Goal: Information Seeking & Learning: Learn about a topic

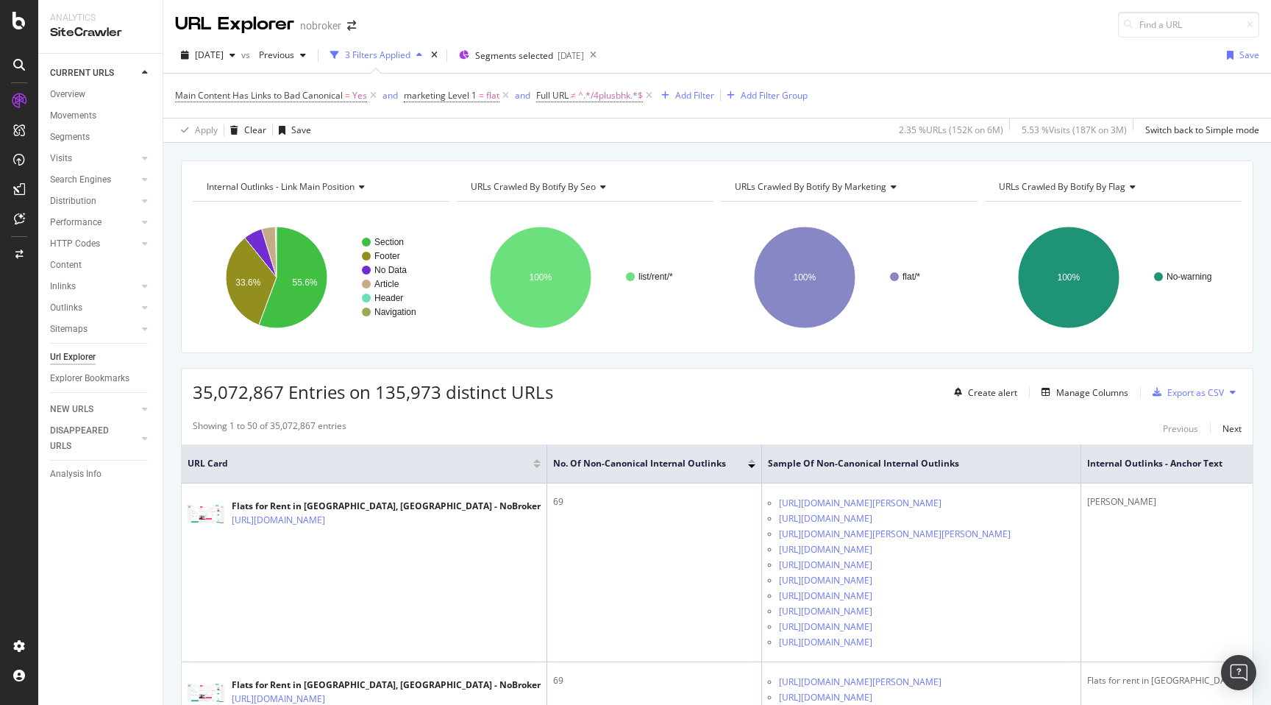
scroll to position [2138, 0]
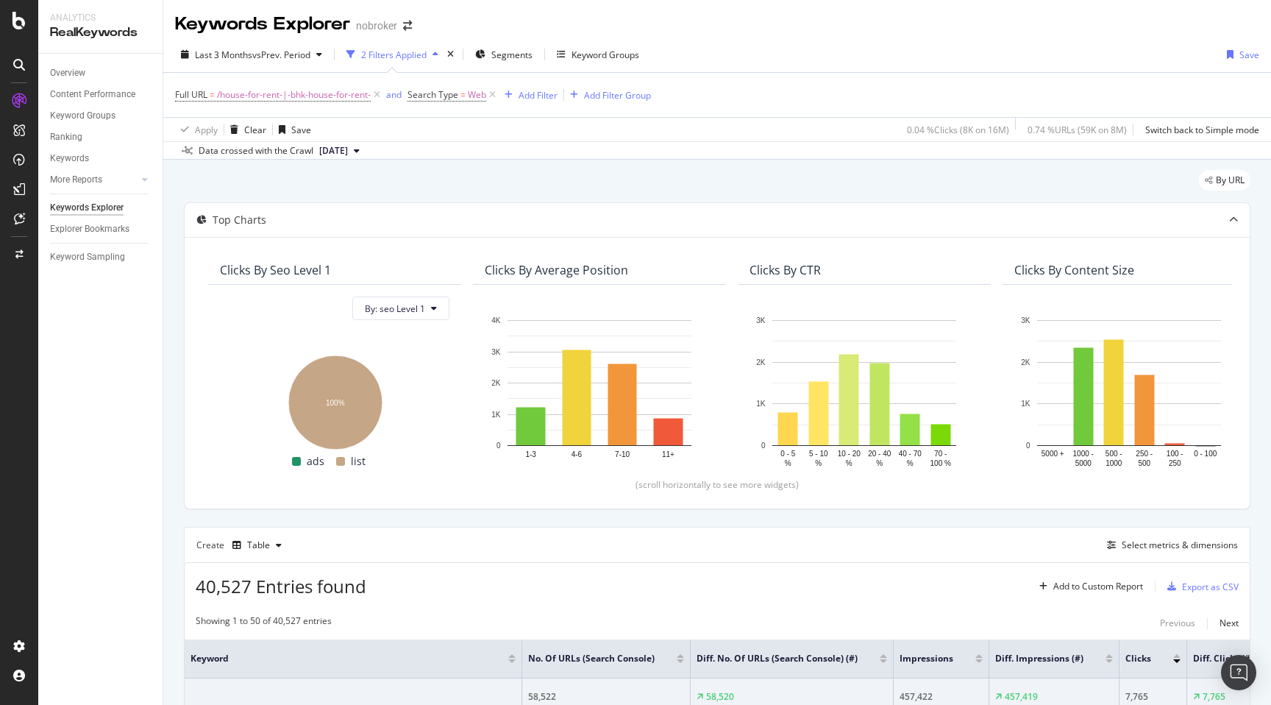
scroll to position [0, 1089]
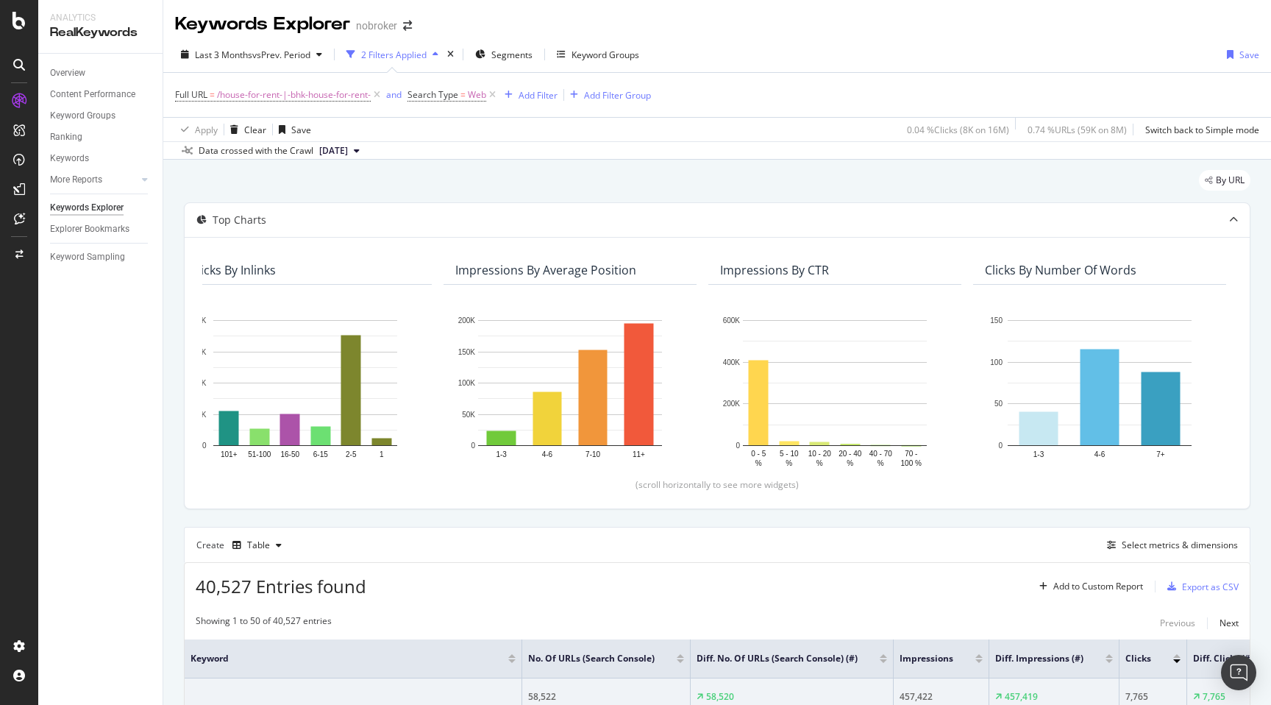
click at [563, 182] on div "By URL" at bounding box center [717, 186] width 1067 height 32
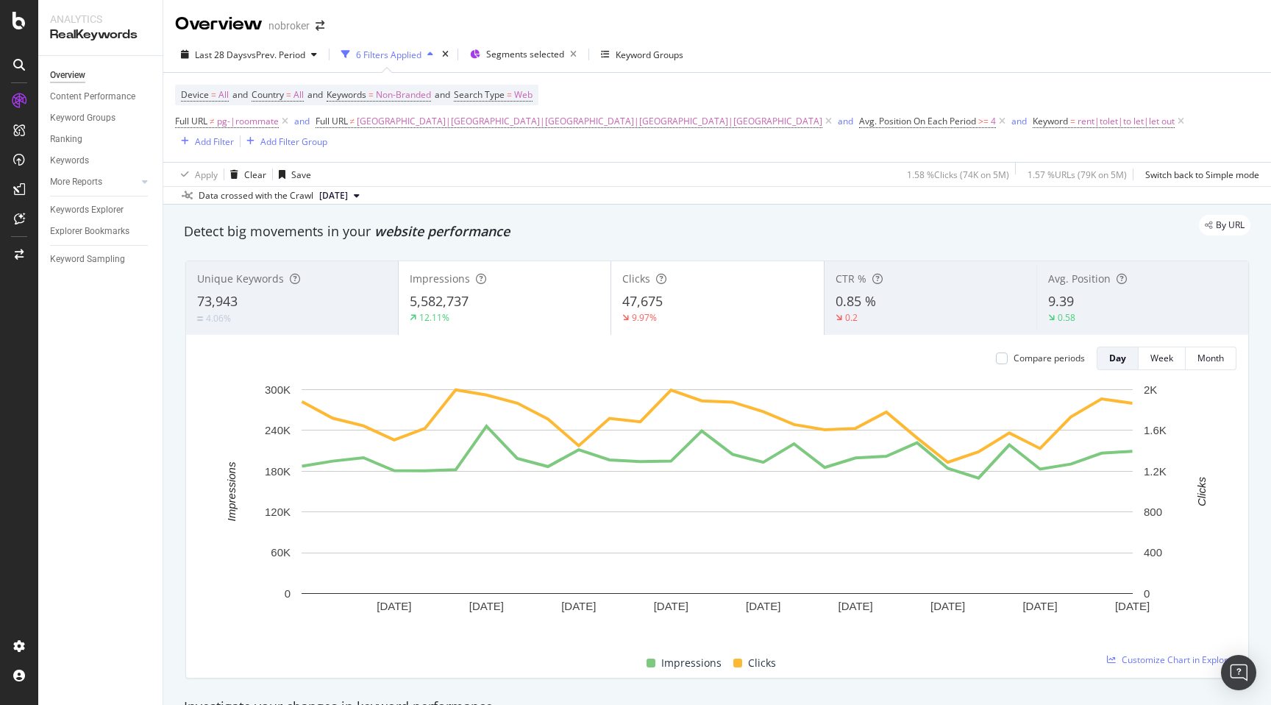
click at [802, 215] on div "By URL" at bounding box center [709, 225] width 1081 height 21
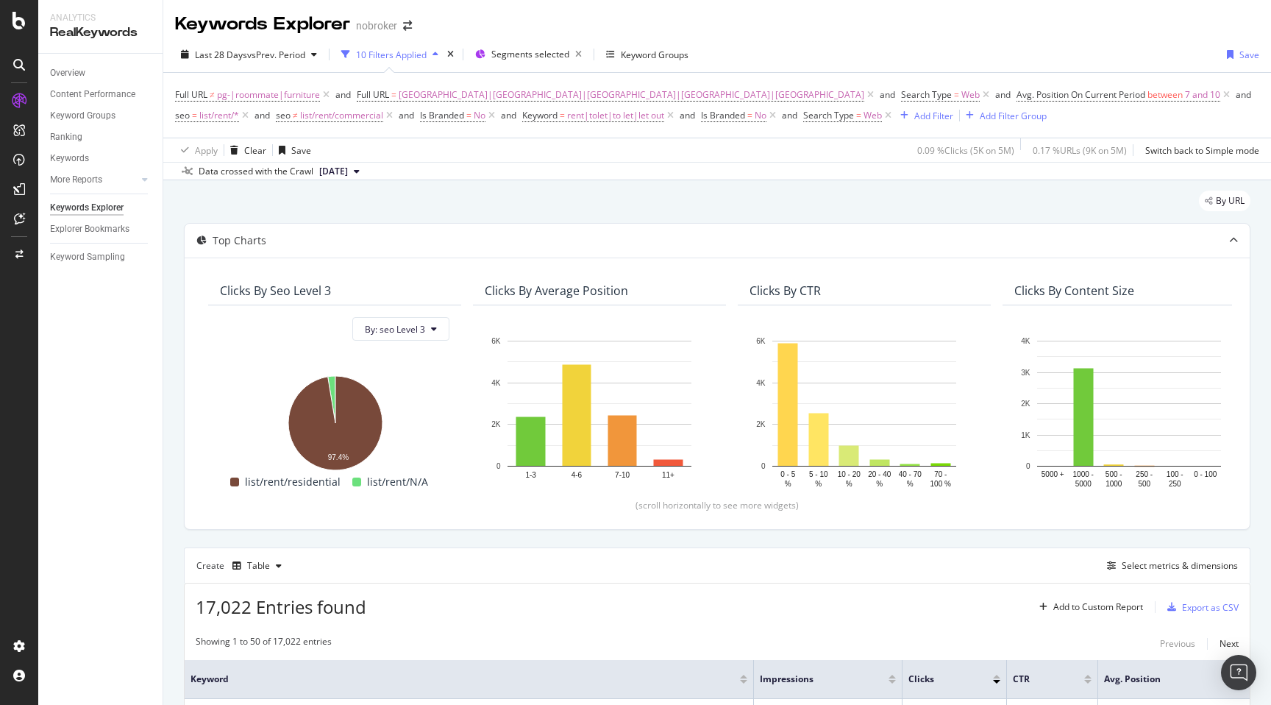
scroll to position [0, 1004]
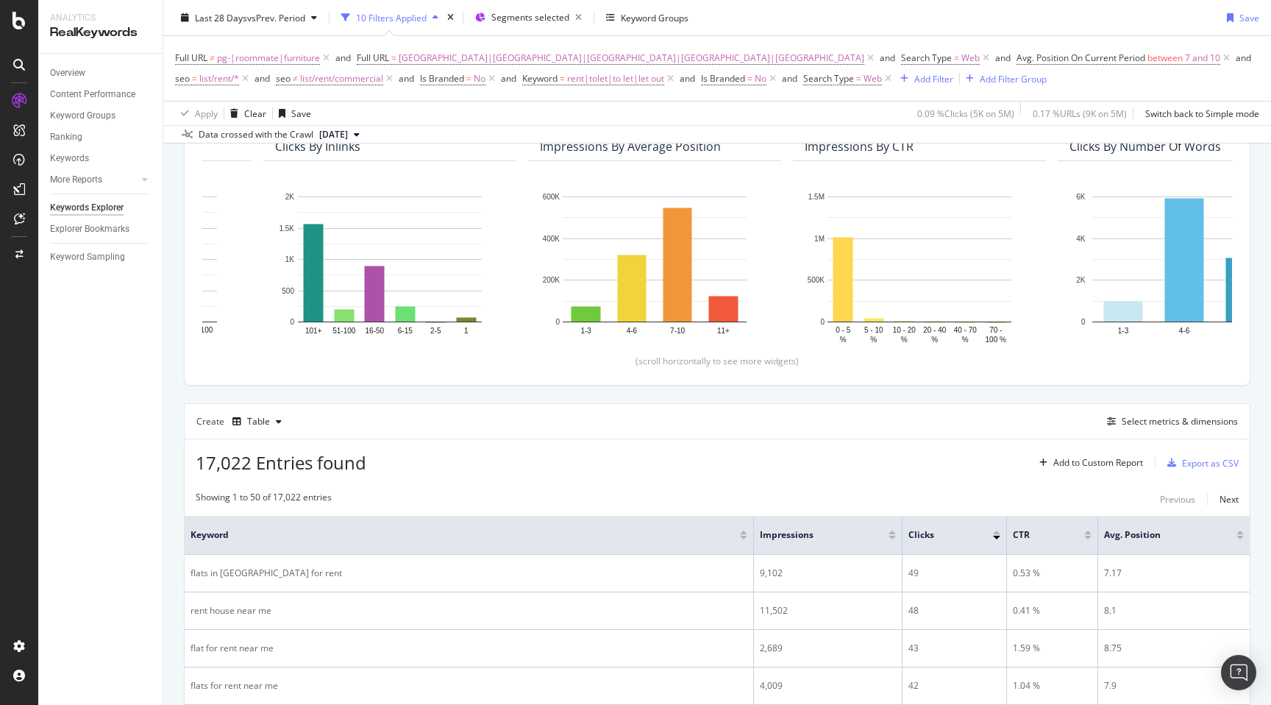
scroll to position [0, 0]
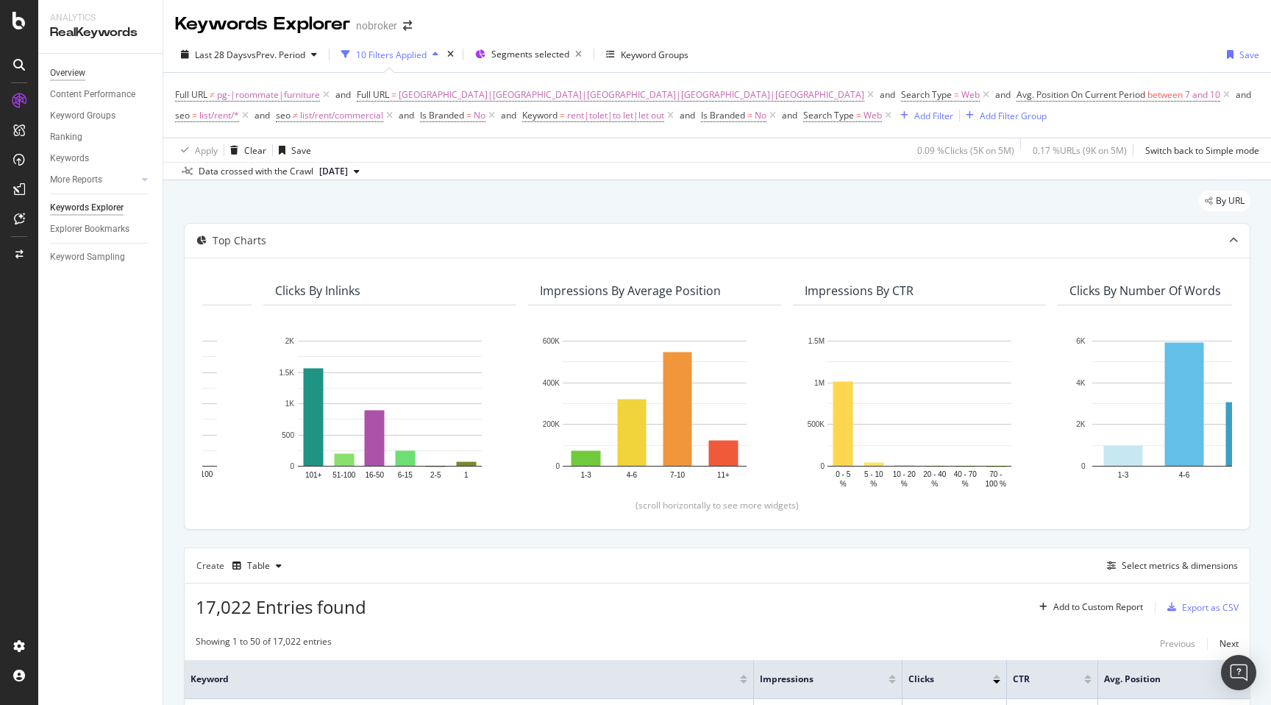
click at [65, 72] on div "Overview" at bounding box center [67, 72] width 35 height 15
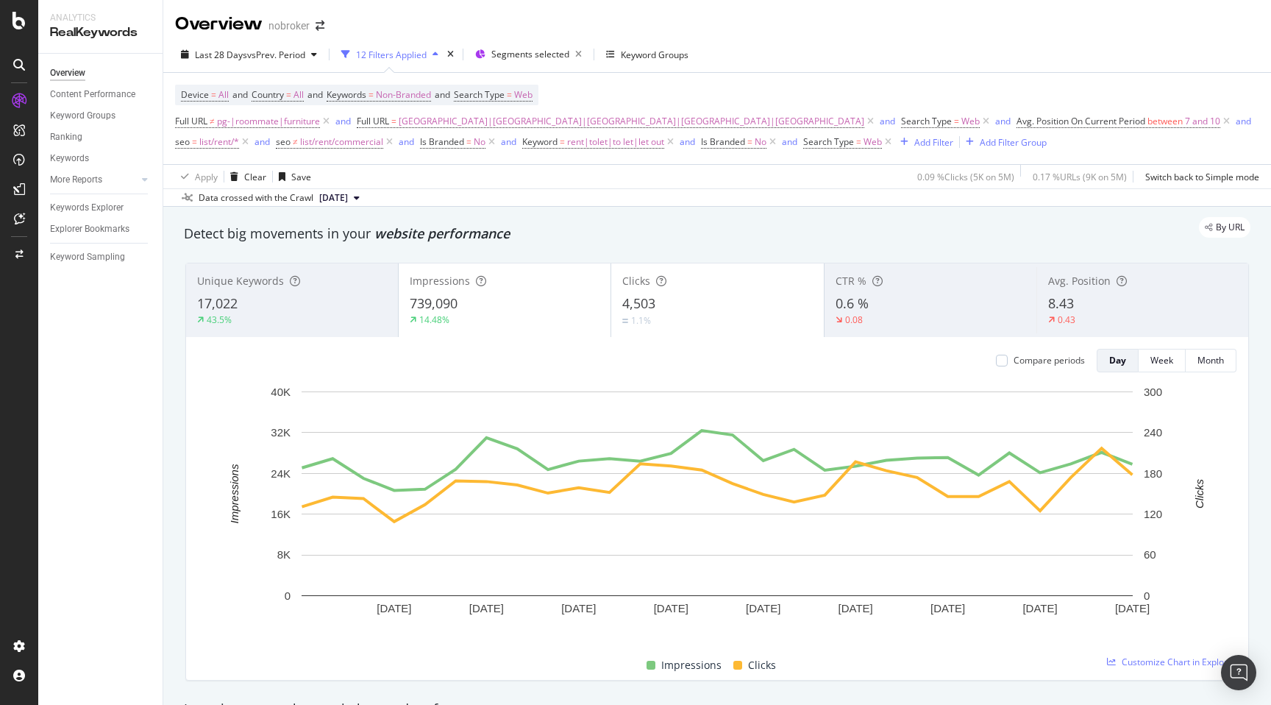
click at [577, 233] on div "By URL" at bounding box center [709, 227] width 1081 height 21
click at [179, 457] on div "Unique Keywords 17,022 43.5% Impressions 739,090 14.48% Clicks 4,503 1.1% CTR %…" at bounding box center [717, 471] width 1081 height 441
copy span "8.43"
click at [698, 226] on div "By URL" at bounding box center [709, 227] width 1081 height 21
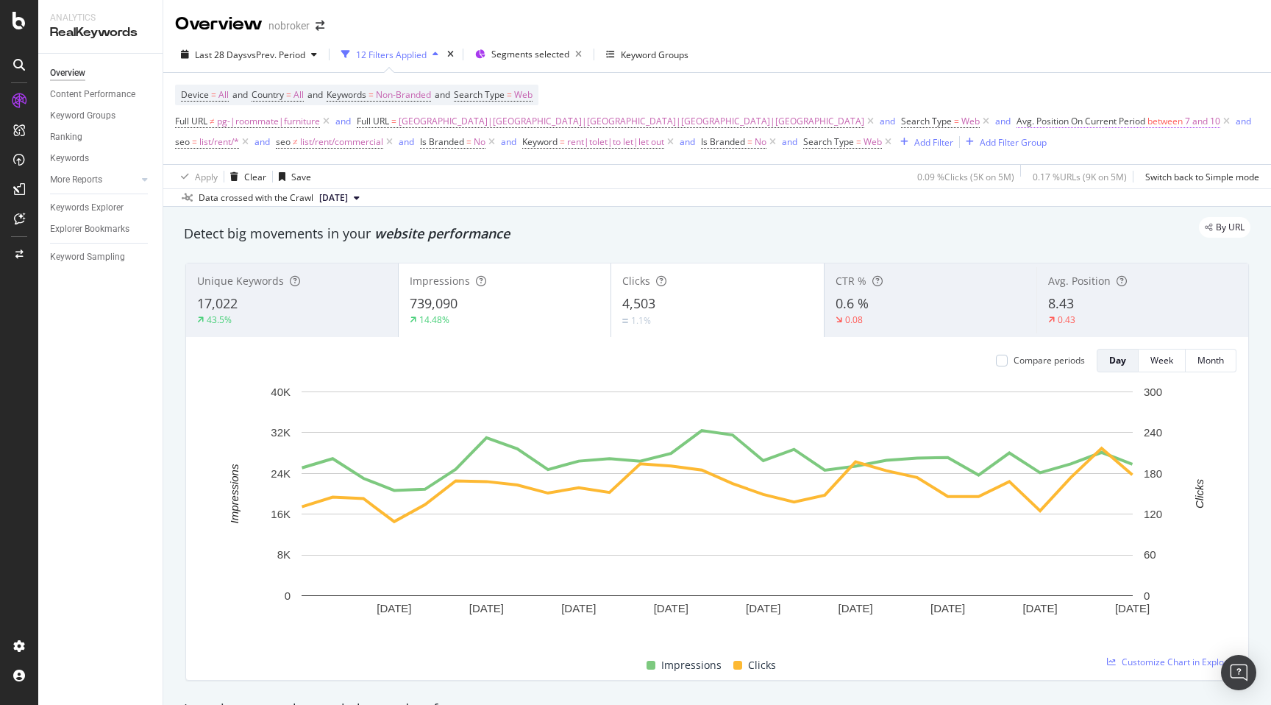
click at [1147, 121] on span "between" at bounding box center [1164, 121] width 35 height 13
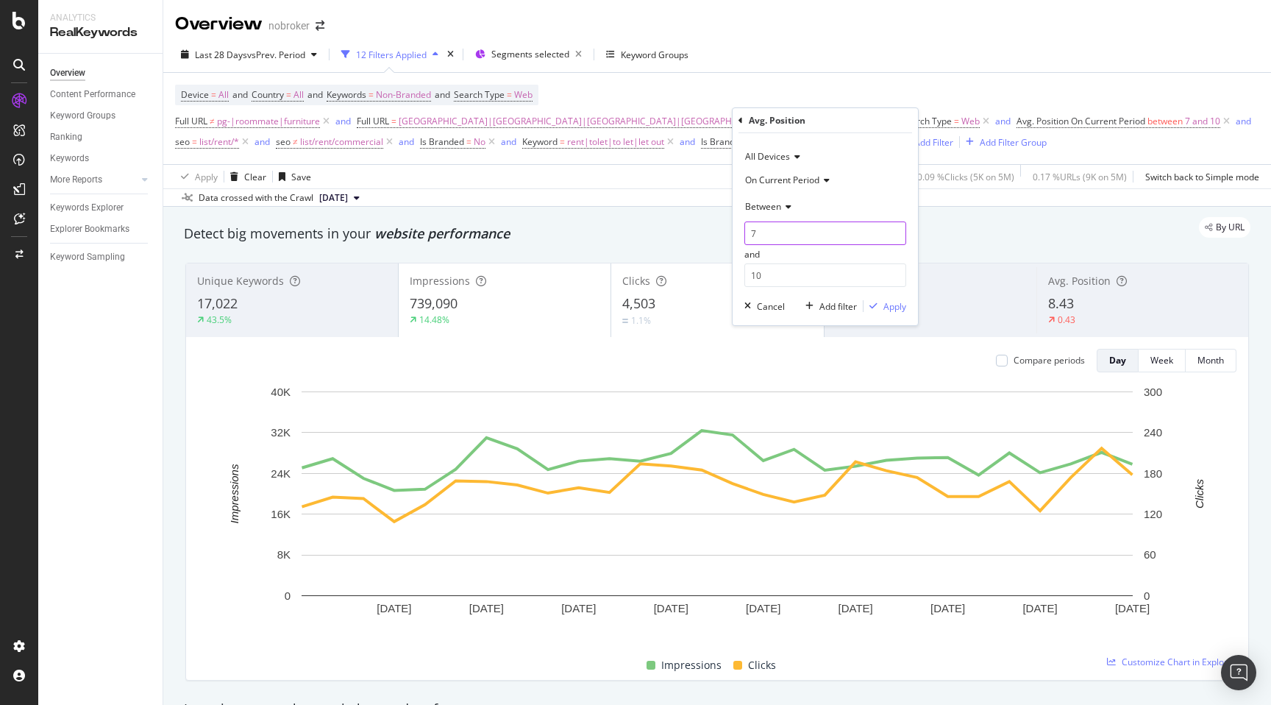
drag, startPoint x: 805, startPoint y: 232, endPoint x: 747, endPoint y: 235, distance: 58.2
click at [747, 235] on input "7" at bounding box center [825, 233] width 162 height 24
type input "1"
drag, startPoint x: 777, startPoint y: 273, endPoint x: 750, endPoint y: 273, distance: 27.2
click at [750, 273] on input "10" at bounding box center [825, 275] width 162 height 24
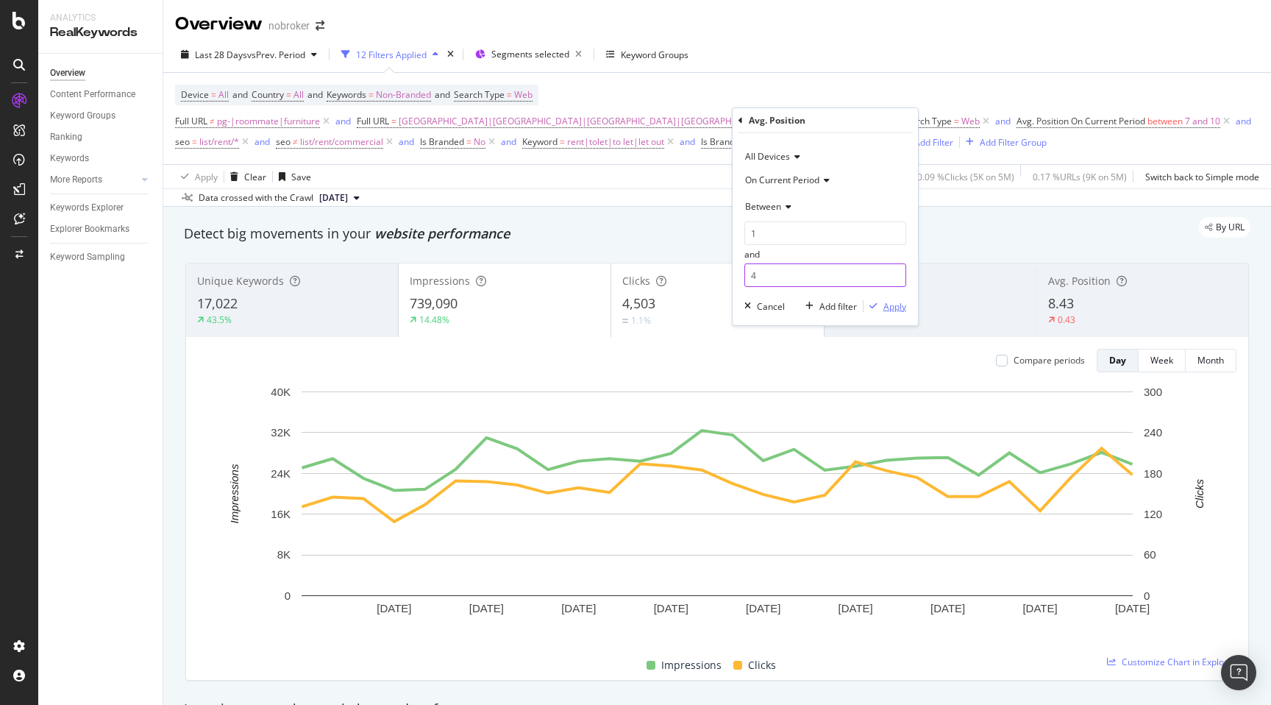
type input "4"
click at [886, 305] on div "Apply" at bounding box center [894, 306] width 23 height 13
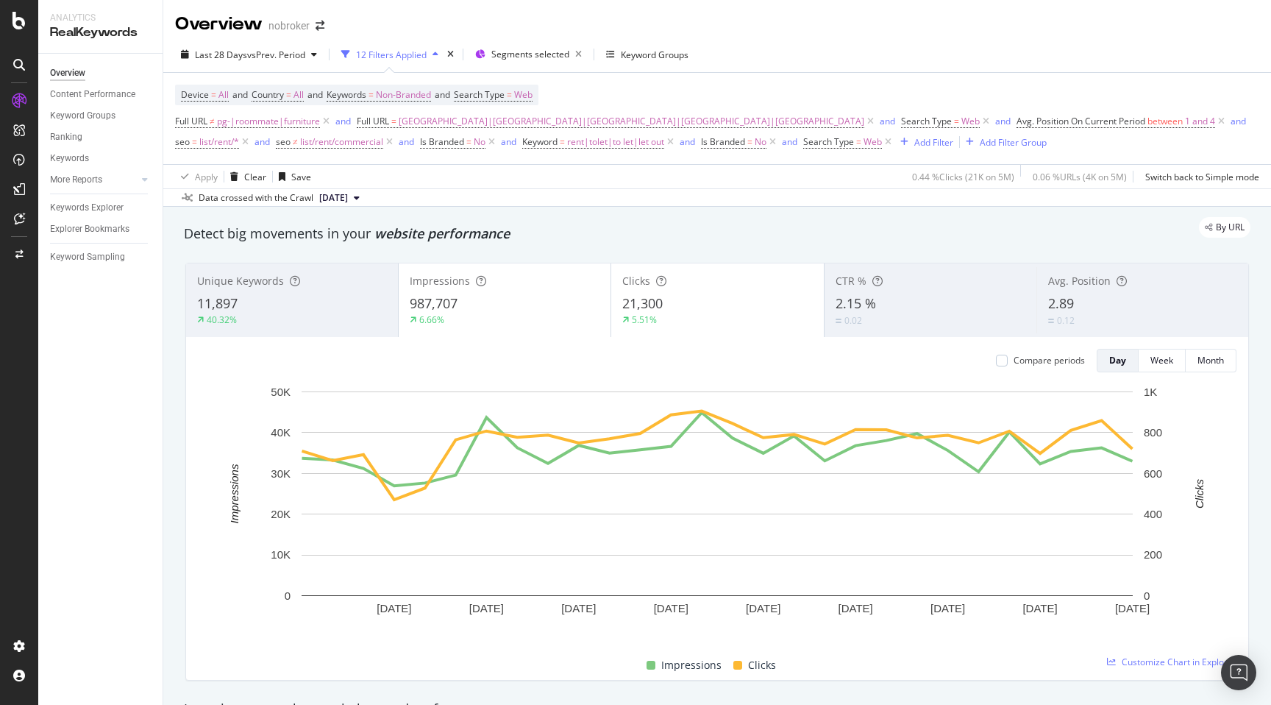
click at [615, 235] on div "By URL" at bounding box center [709, 227] width 1081 height 21
click at [574, 236] on div "By URL" at bounding box center [709, 227] width 1081 height 21
click at [702, 236] on div "By URL" at bounding box center [709, 227] width 1081 height 21
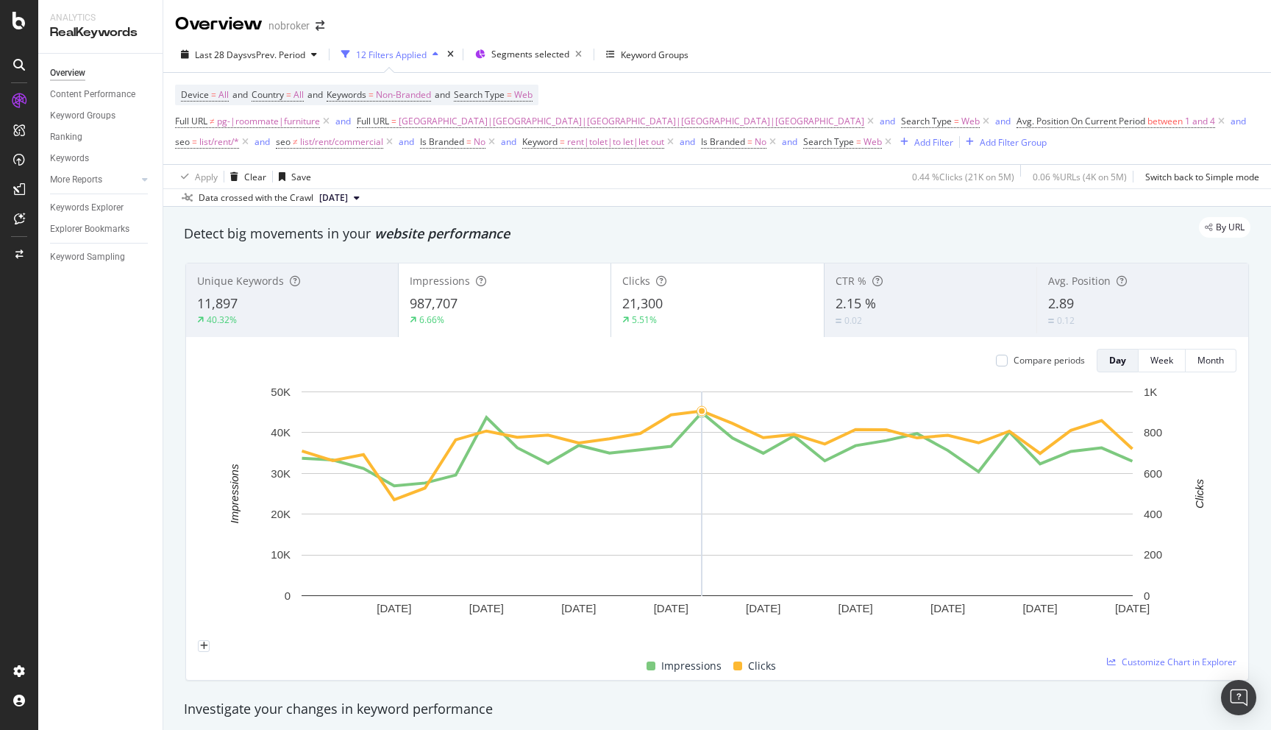
click at [687, 240] on div "Detect big movements in your website performance" at bounding box center [717, 233] width 1067 height 19
click at [825, 229] on div "By URL" at bounding box center [709, 227] width 1081 height 21
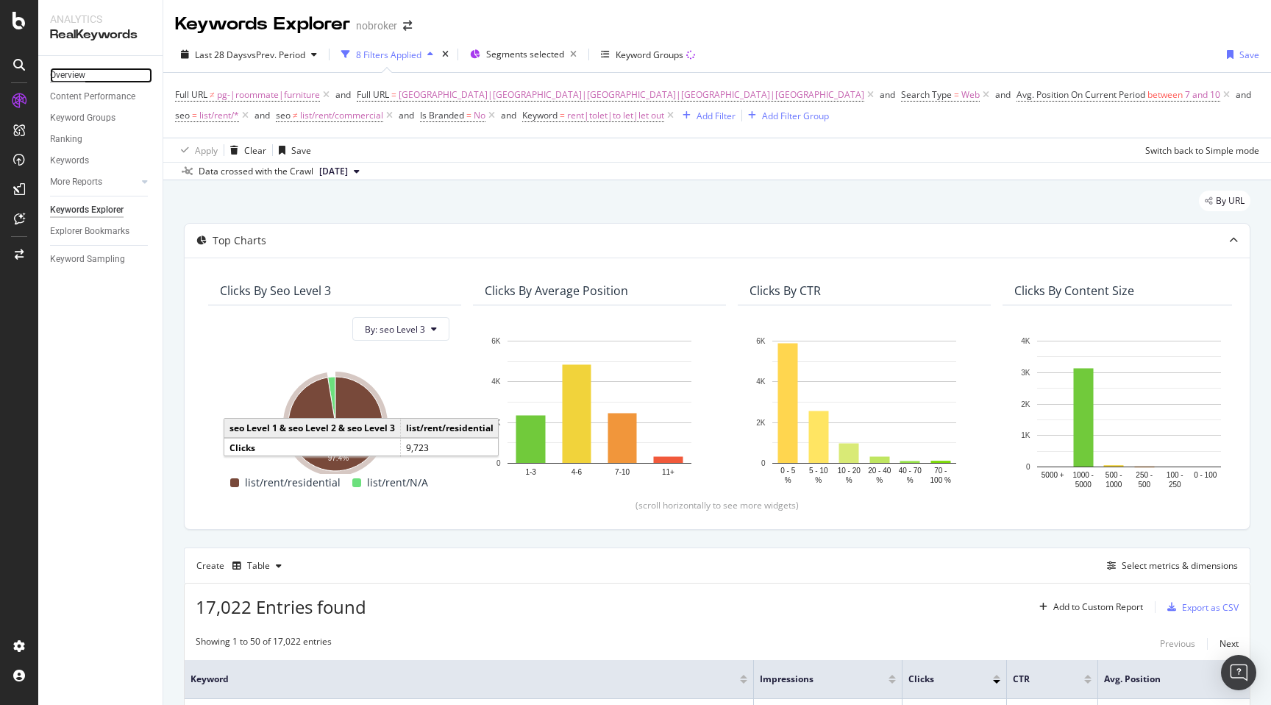
click at [79, 77] on div "Overview" at bounding box center [67, 75] width 35 height 15
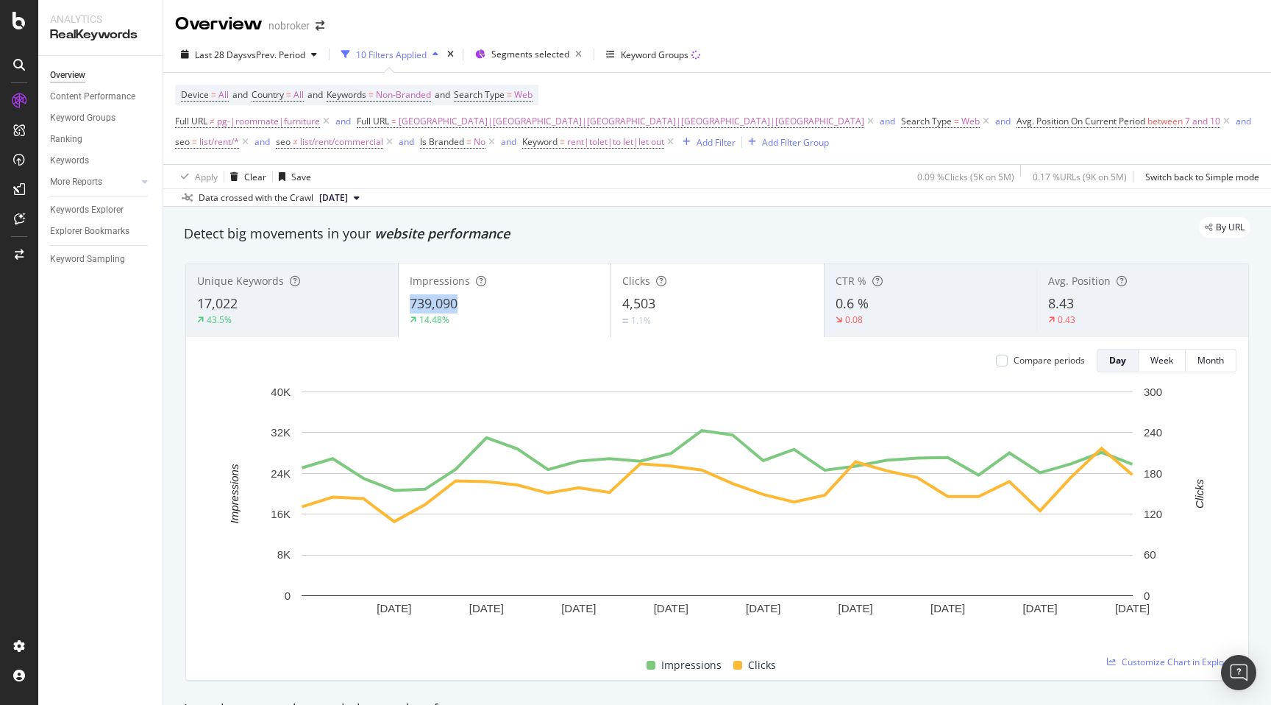
click at [550, 232] on div "By URL" at bounding box center [709, 227] width 1081 height 21
copy span "4,503"
click at [849, 241] on div "Detect big movements in your website performance" at bounding box center [717, 233] width 1067 height 19
click at [533, 238] on div "By URL" at bounding box center [709, 227] width 1081 height 21
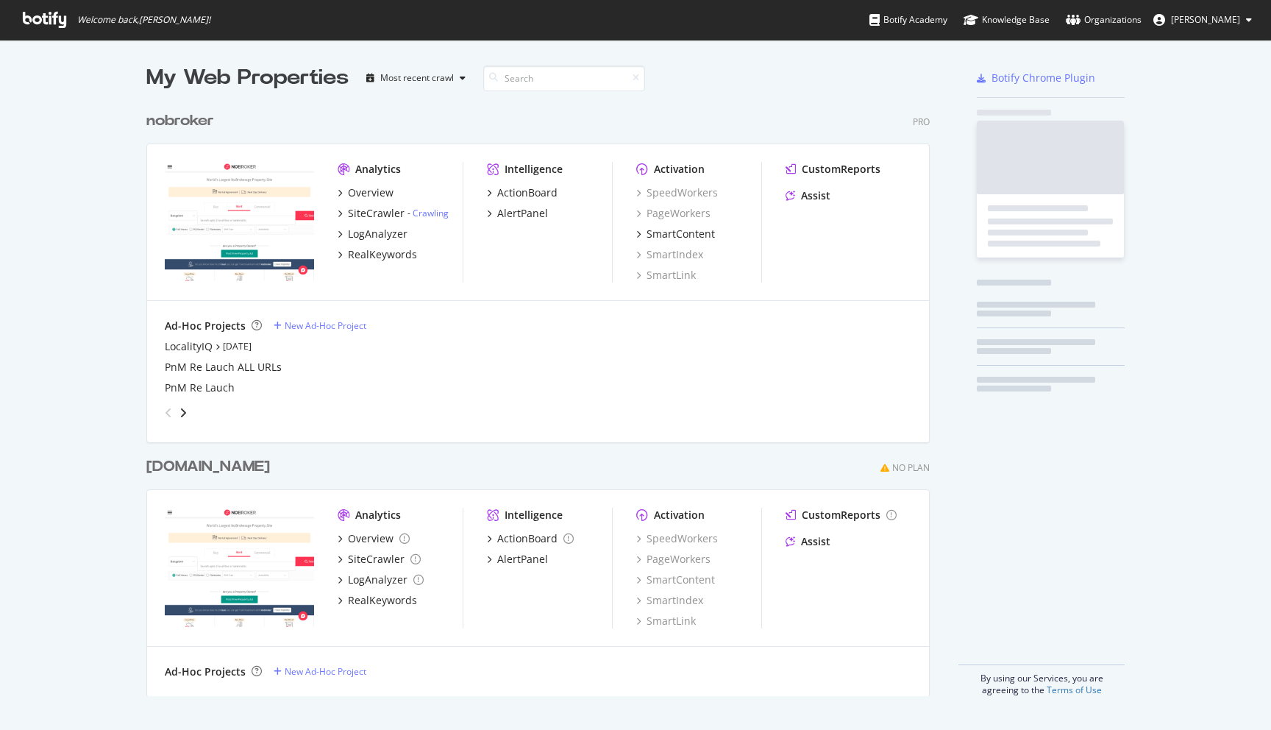
scroll to position [603, 795]
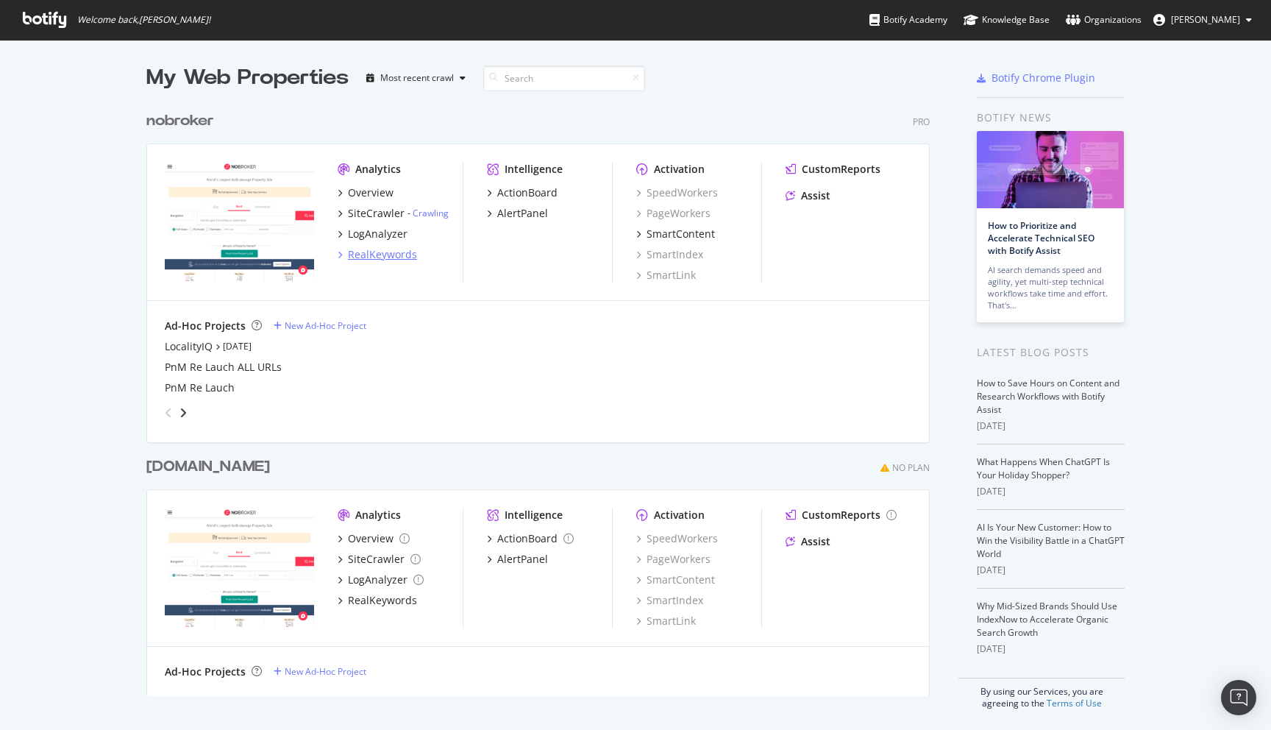
click at [373, 252] on div "RealKeywords" at bounding box center [382, 254] width 69 height 15
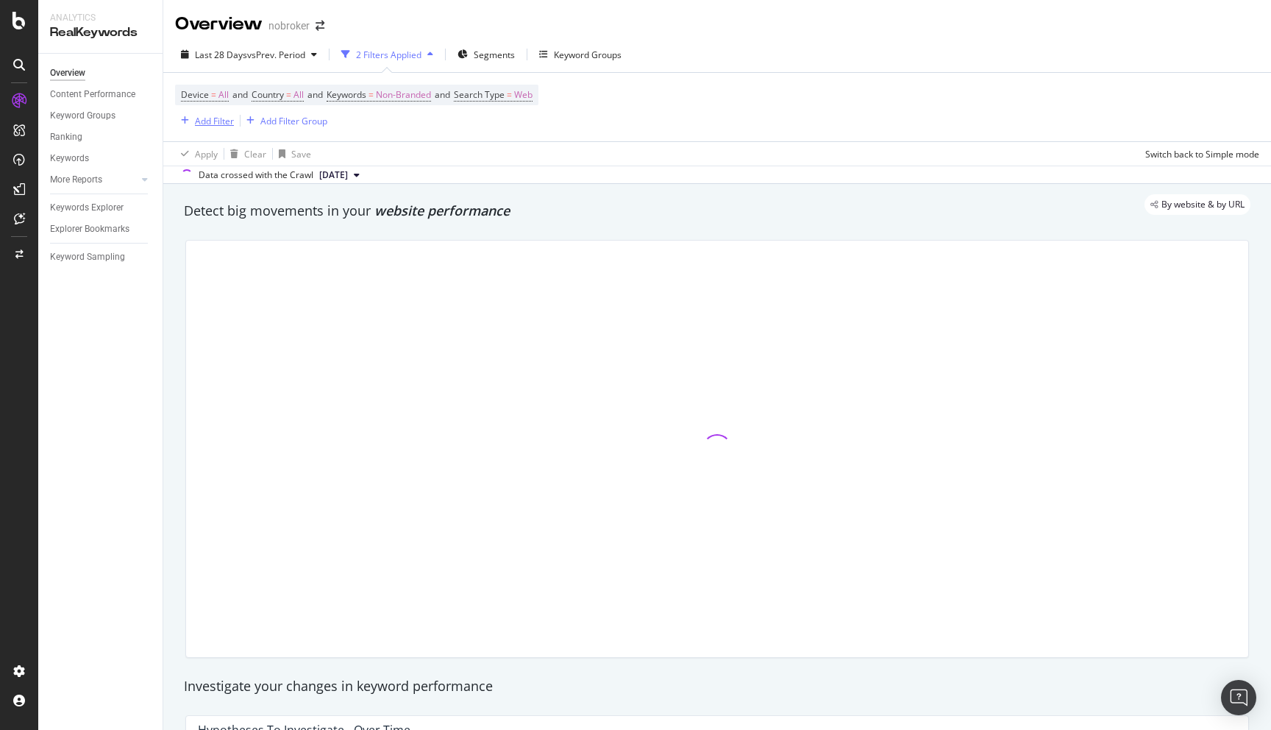
click at [204, 119] on div "Add Filter" at bounding box center [214, 121] width 39 height 13
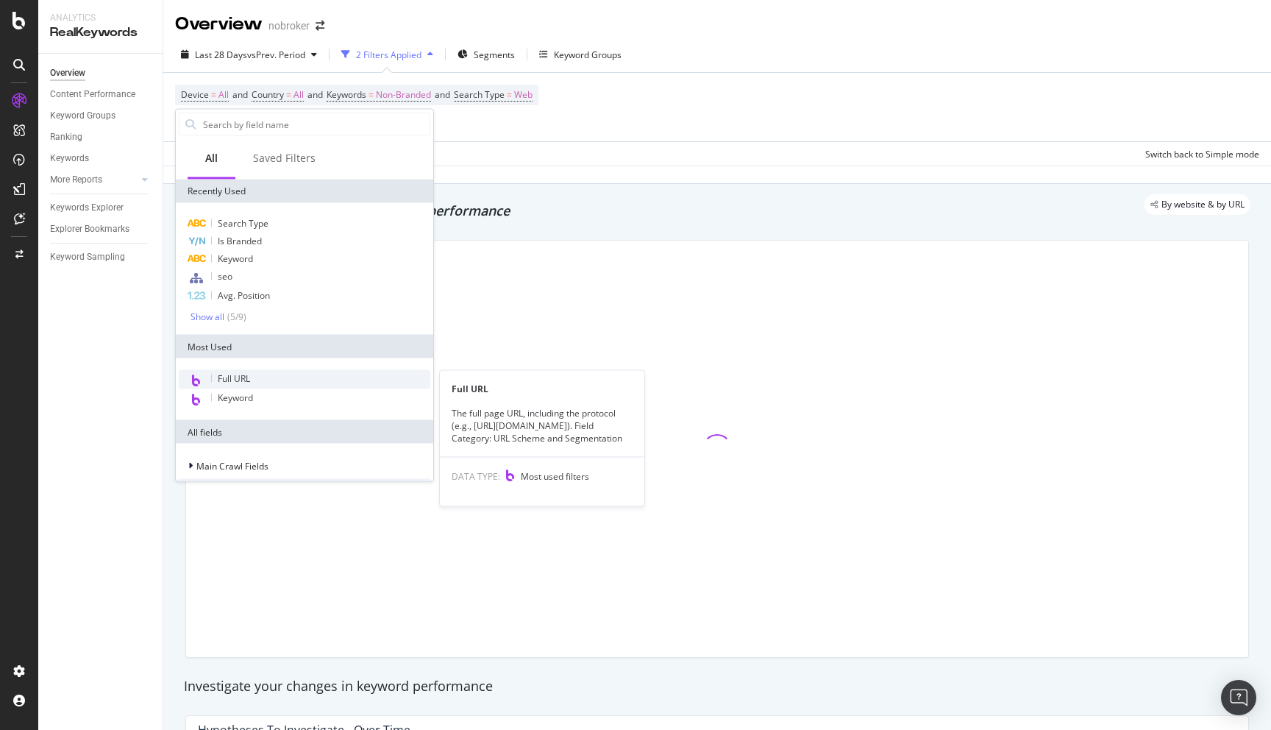
click at [235, 377] on span "Full URL" at bounding box center [234, 378] width 32 height 13
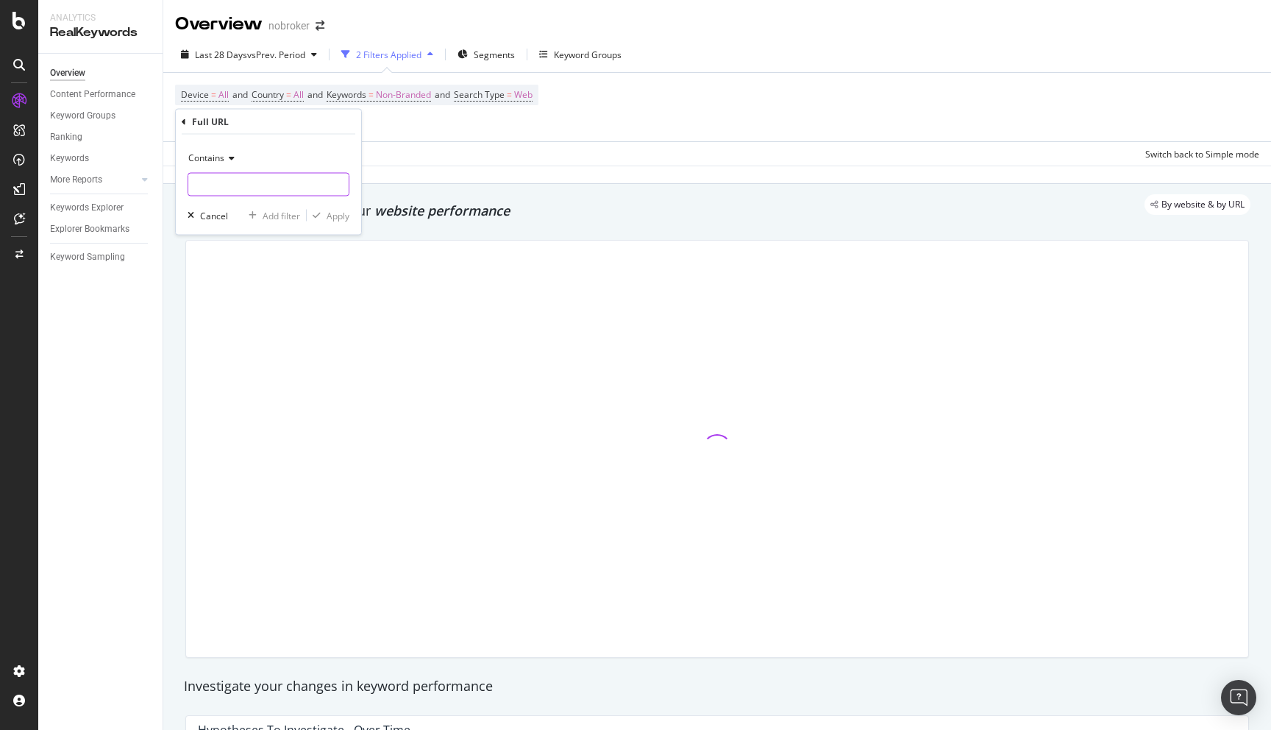
click at [211, 189] on input "text" at bounding box center [268, 185] width 160 height 24
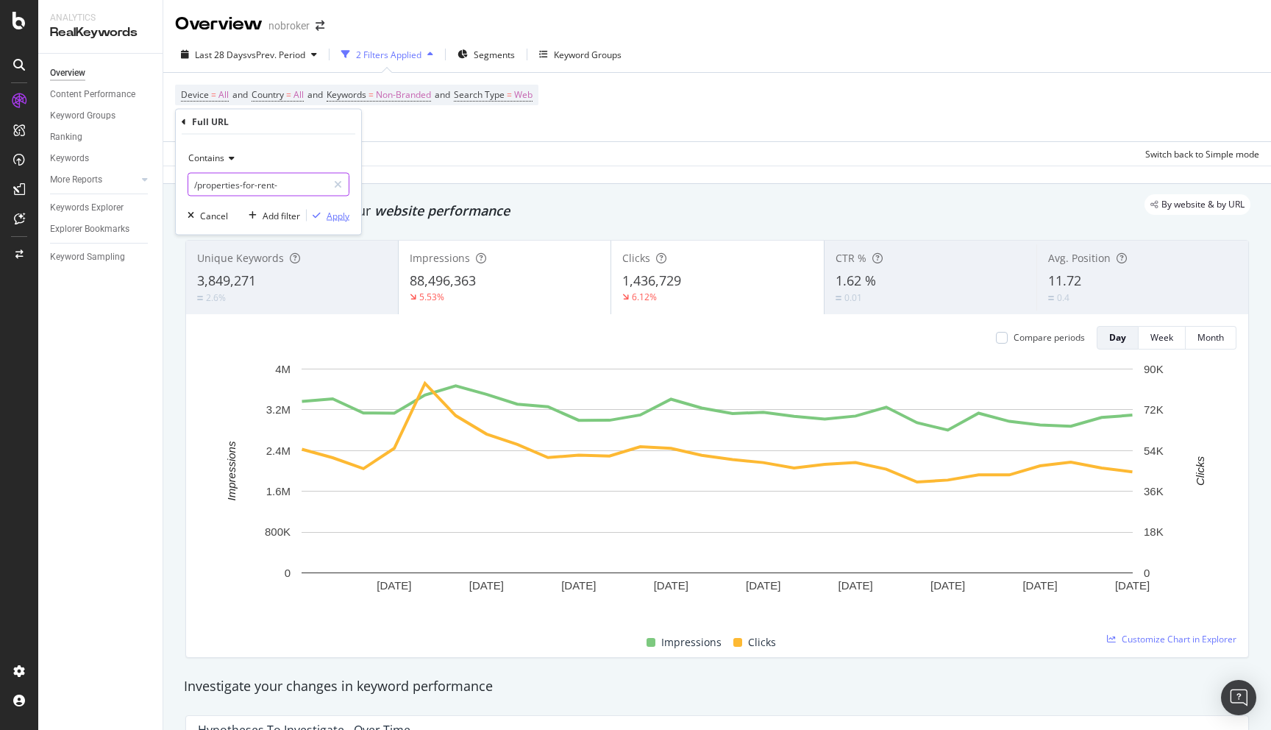
type input "/properties-for-rent-"
click at [332, 217] on div "Apply" at bounding box center [338, 215] width 23 height 13
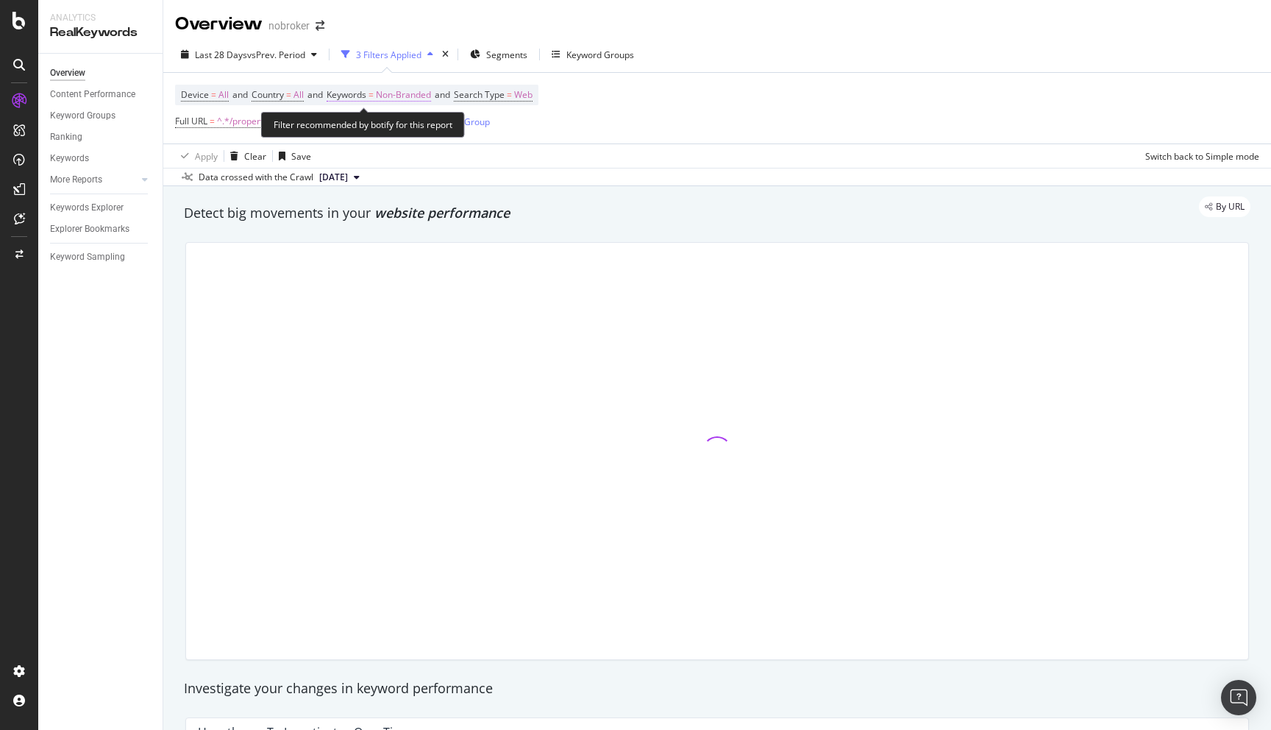
click at [407, 100] on span "Non-Branded" at bounding box center [403, 95] width 55 height 21
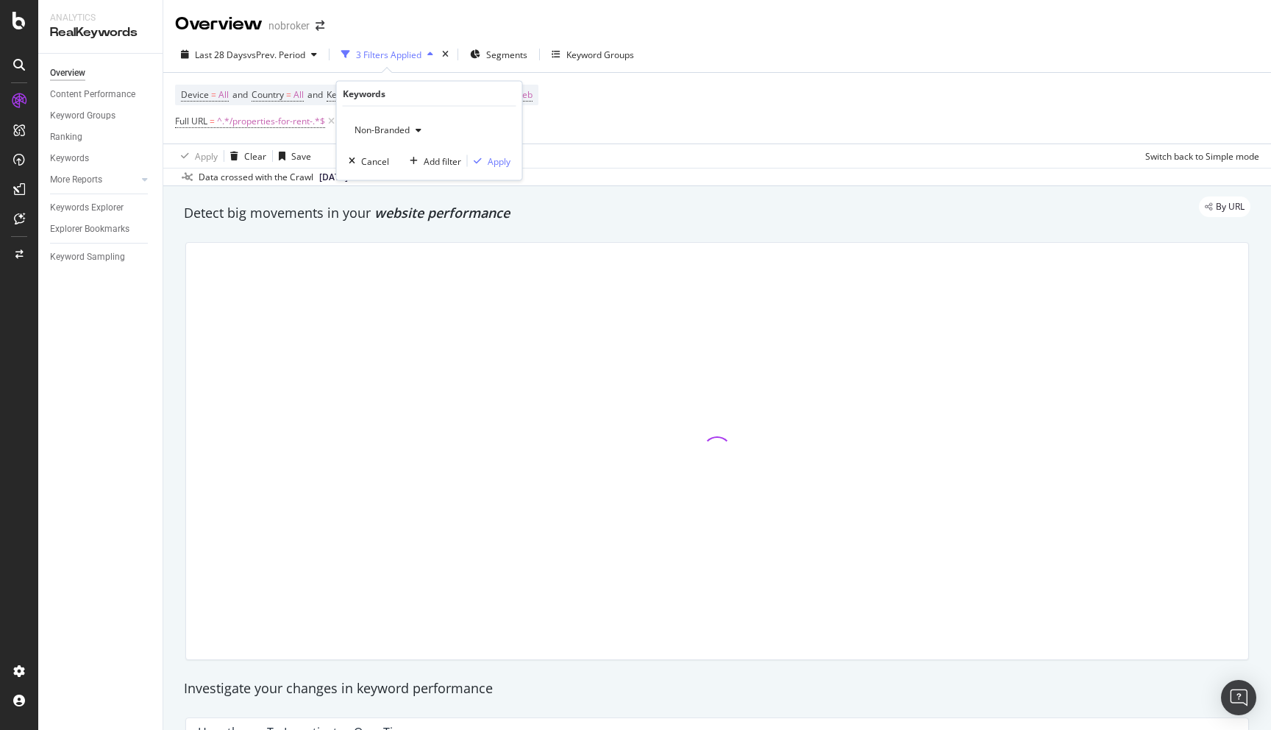
click at [399, 135] on span "Non-Branded" at bounding box center [379, 130] width 61 height 13
click at [378, 238] on span "All" at bounding box center [436, 244] width 150 height 13
click at [497, 163] on div "Apply" at bounding box center [499, 160] width 23 height 13
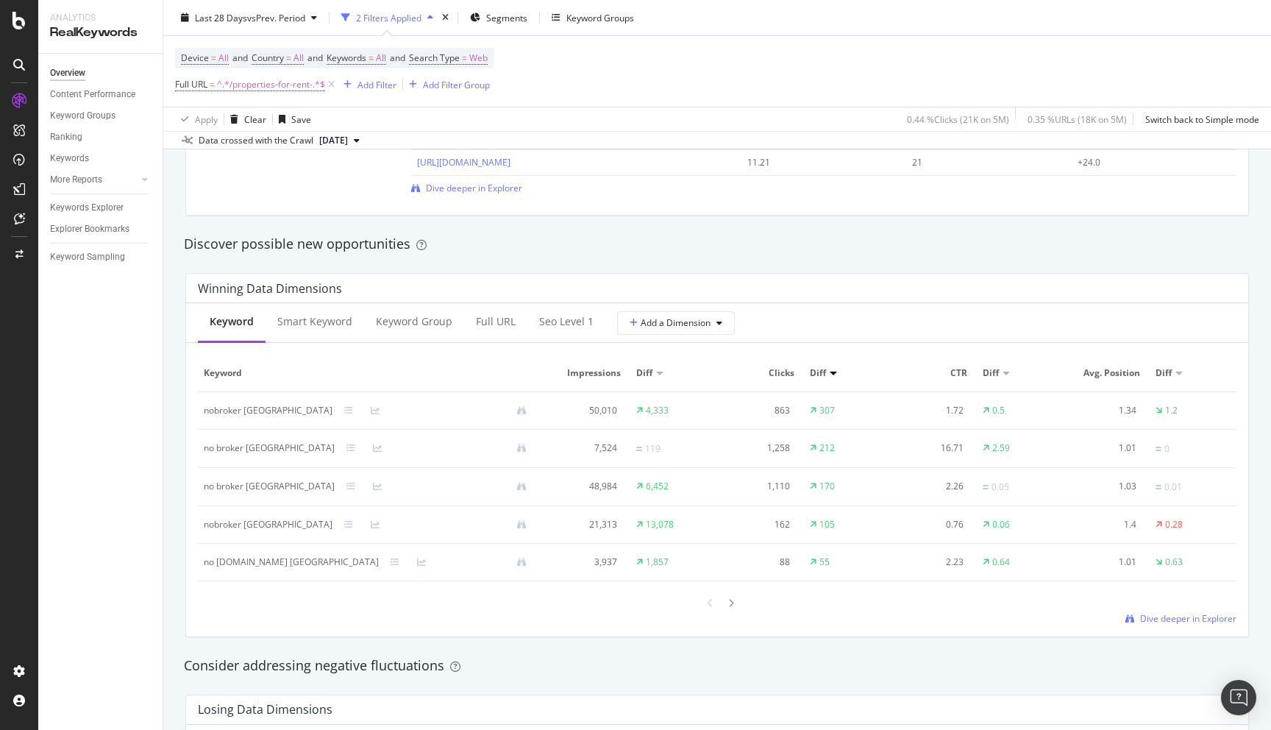
scroll to position [1239, 0]
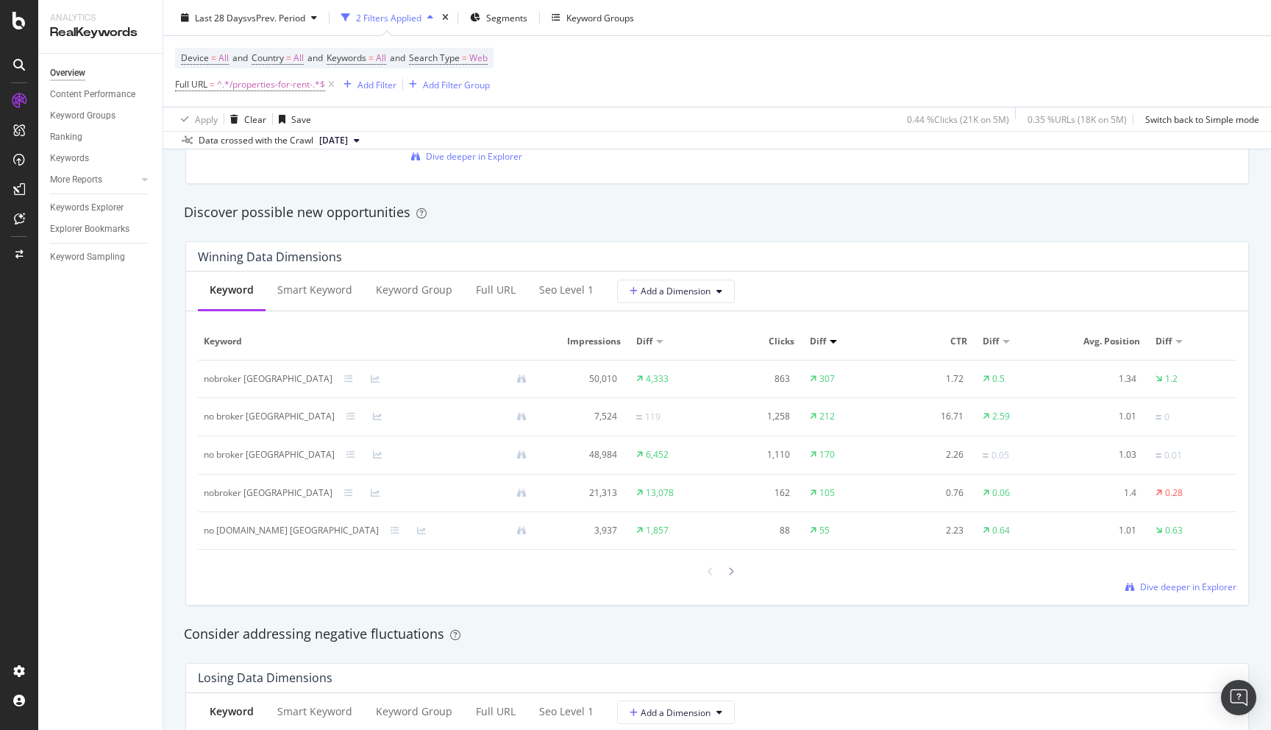
click at [218, 382] on div "nobroker bangalore" at bounding box center [268, 378] width 129 height 13
copy div "nobroker bangalore"
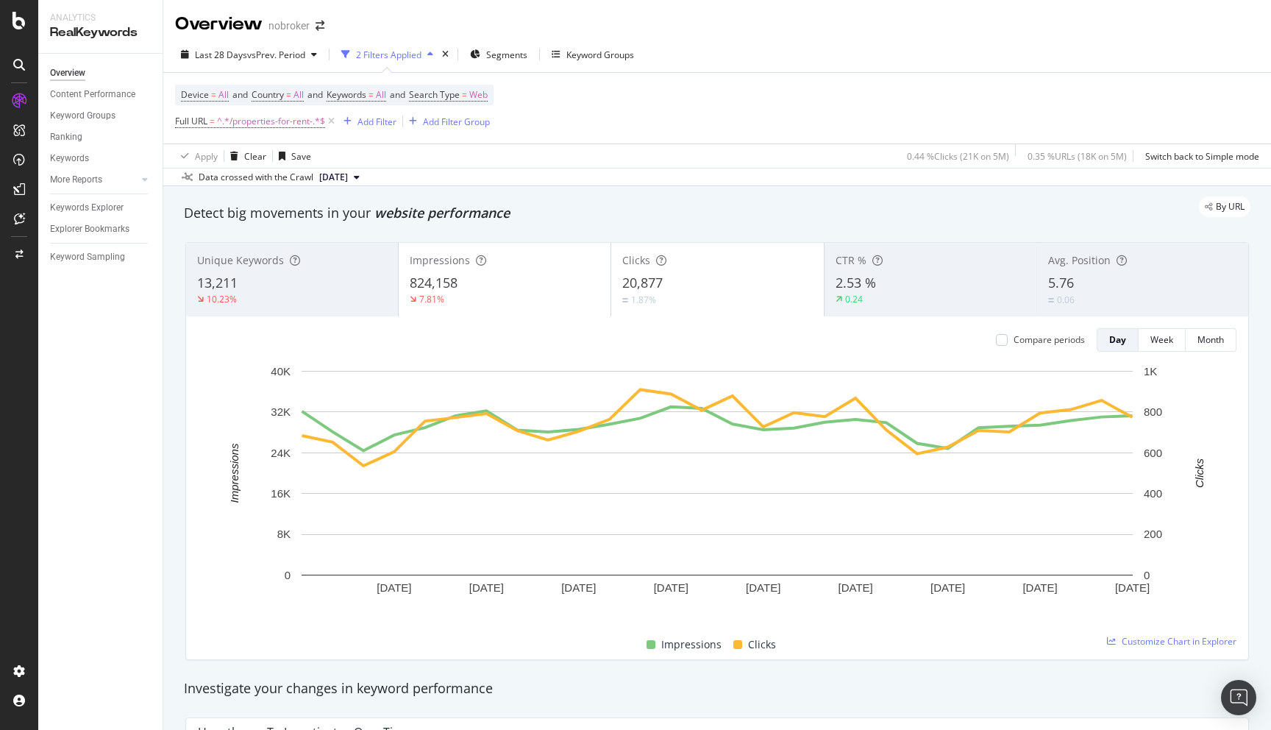
click at [572, 206] on div "By URL" at bounding box center [709, 206] width 1081 height 21
click at [386, 98] on span "All" at bounding box center [381, 95] width 10 height 21
click at [366, 127] on div "button" at bounding box center [374, 130] width 18 height 9
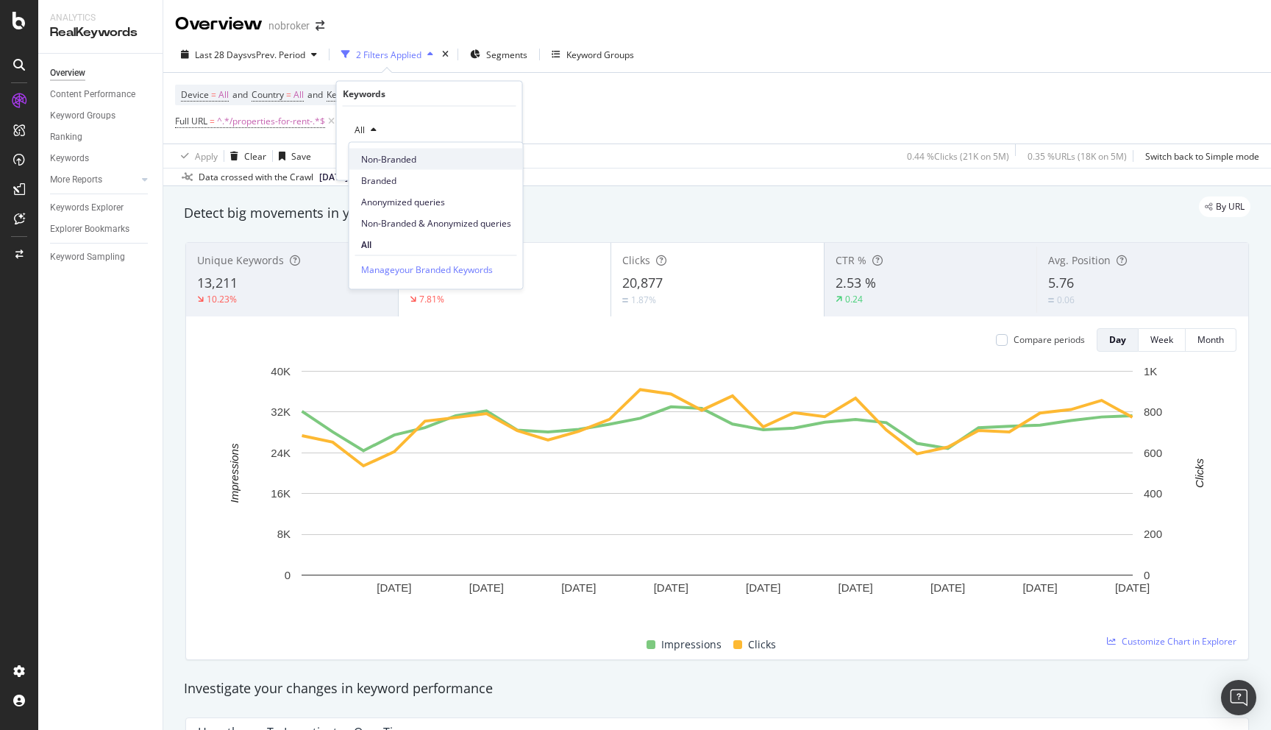
click at [370, 157] on span "Non-Branded" at bounding box center [436, 158] width 150 height 13
click at [379, 127] on span "Non-Branded" at bounding box center [379, 130] width 61 height 13
click at [407, 215] on div "Non-Branded & Anonymized queries" at bounding box center [436, 223] width 174 height 21
click at [501, 161] on div "Apply" at bounding box center [510, 160] width 23 height 13
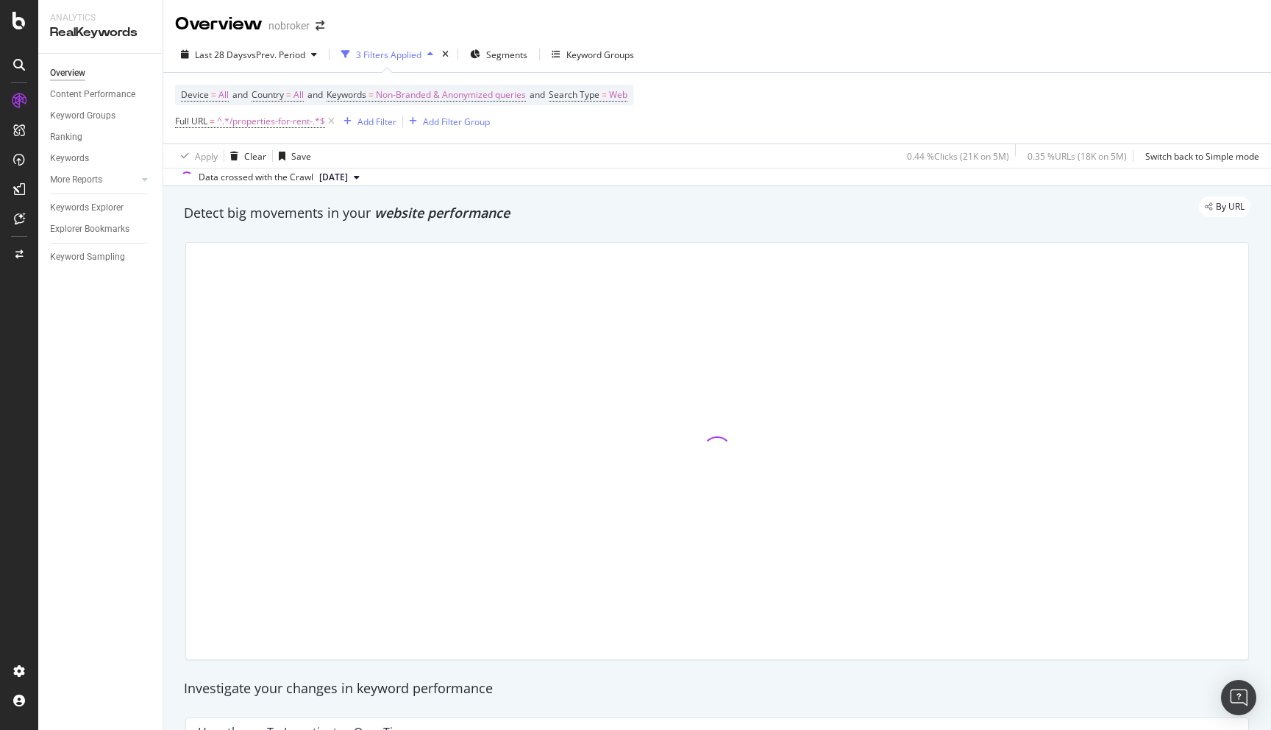
click at [591, 197] on div "By URL" at bounding box center [709, 206] width 1081 height 21
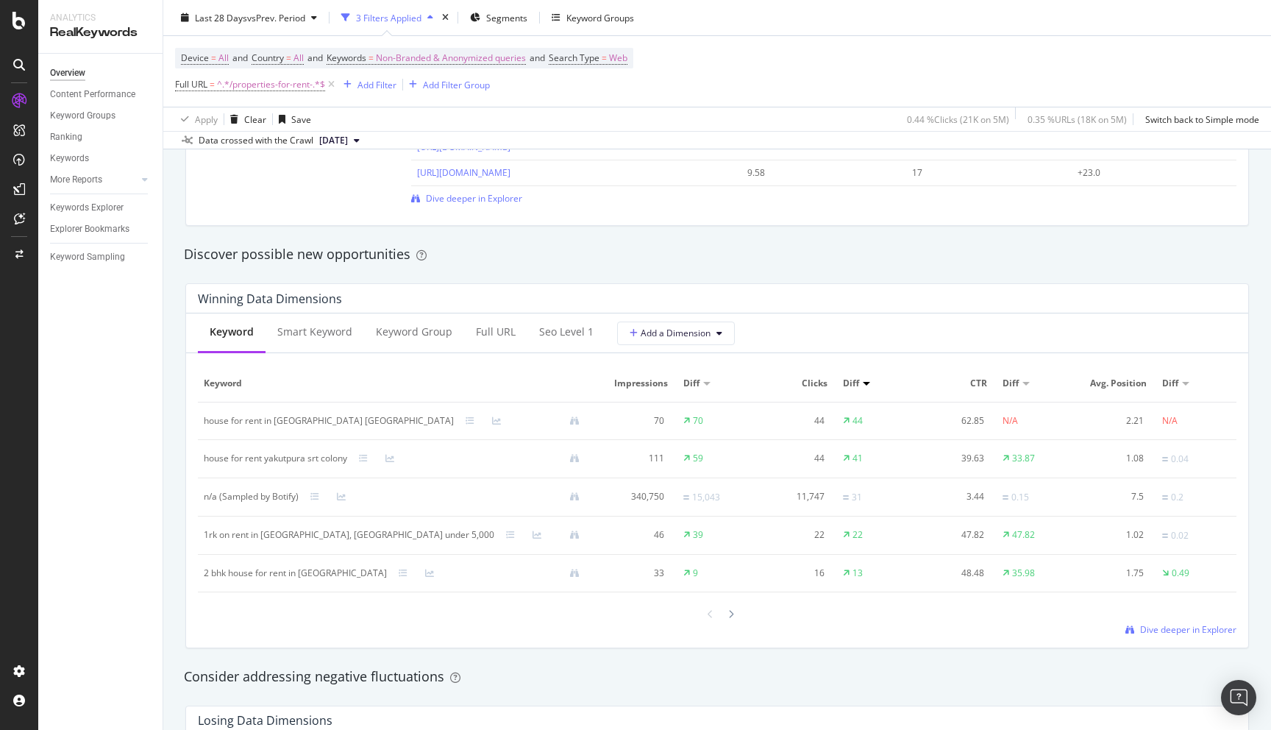
scroll to position [1214, 0]
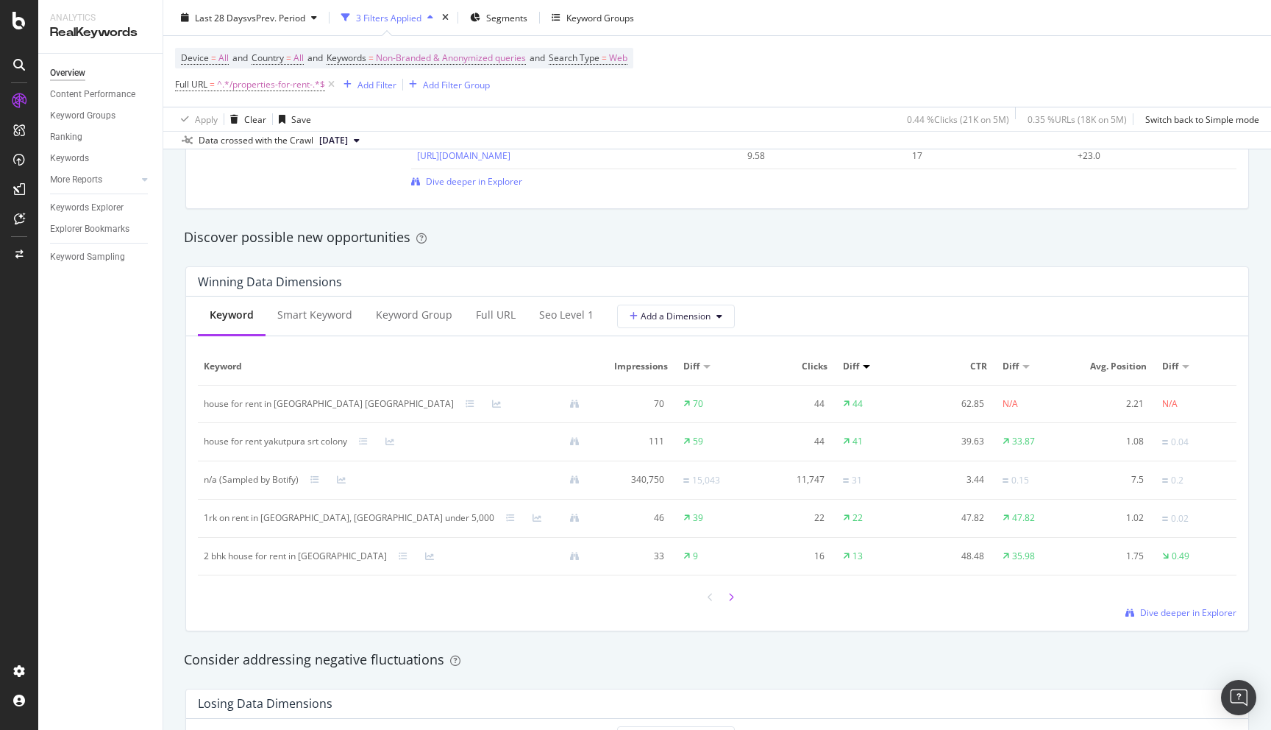
click at [732, 597] on icon at bounding box center [731, 597] width 6 height 9
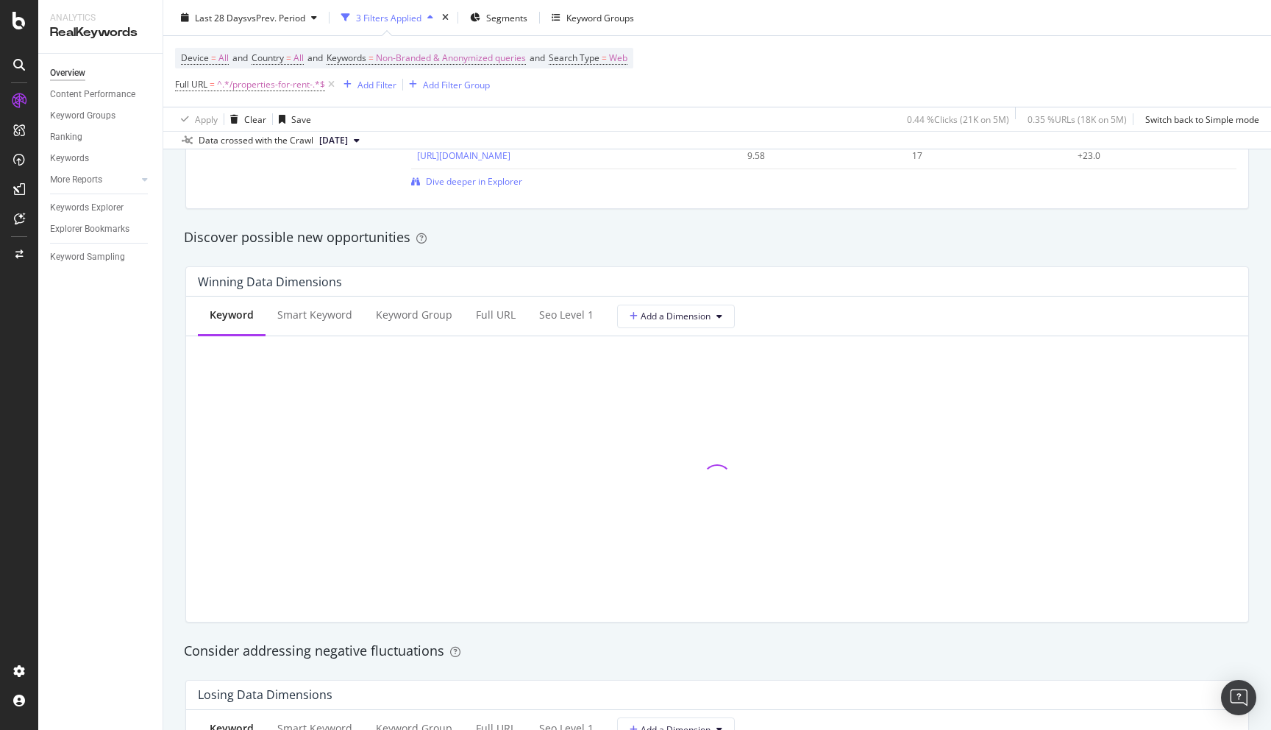
click at [173, 436] on div "By URL Detect big movements in your website performance Unique Keywords 12,497 …" at bounding box center [717, 531] width 1108 height 3118
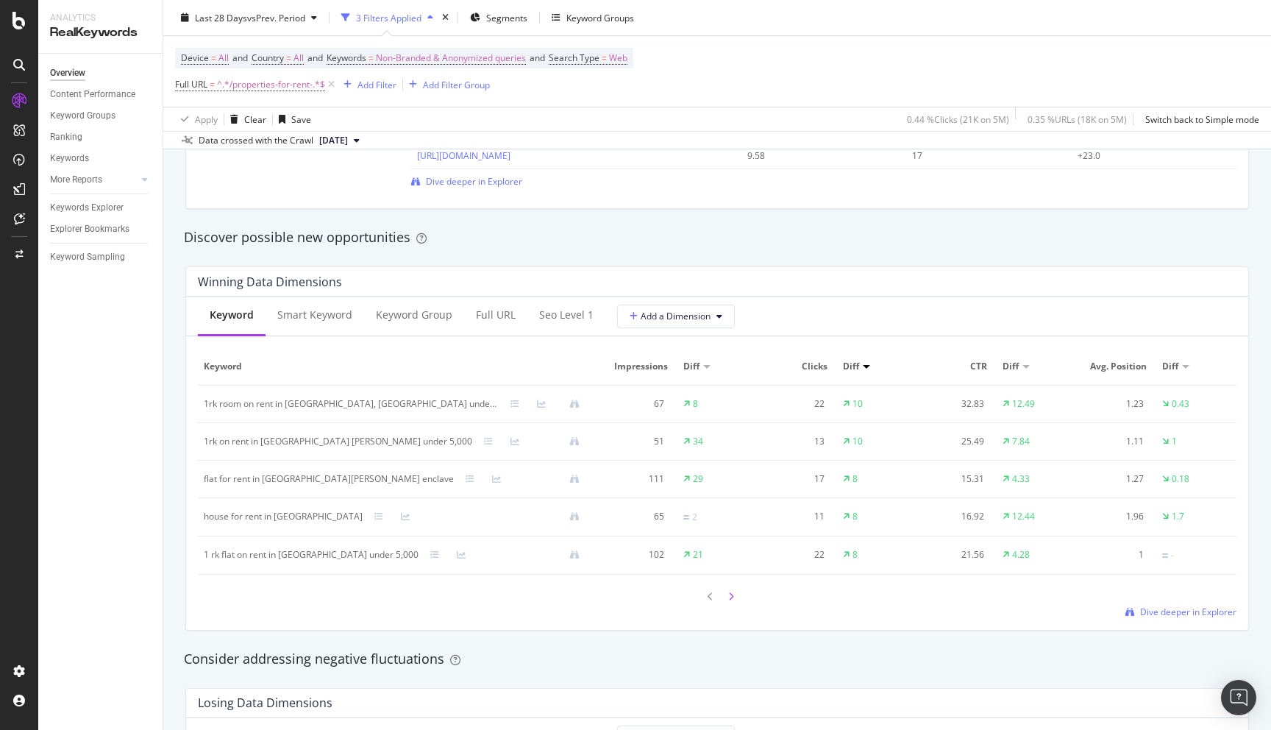
click at [733, 597] on div at bounding box center [731, 596] width 13 height 20
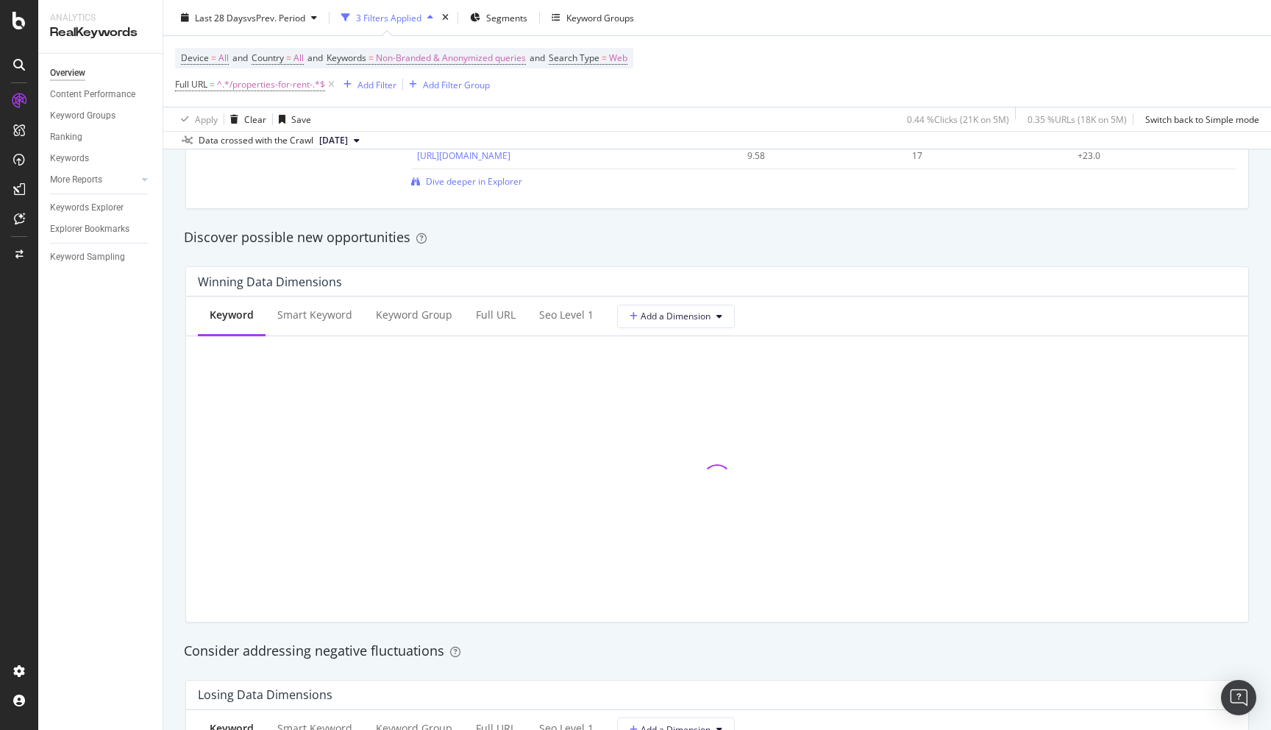
click at [177, 422] on div "Winning Data Dimensions Keyword Smart Keyword Keyword Group Full URL seo Level …" at bounding box center [717, 445] width 1081 height 380
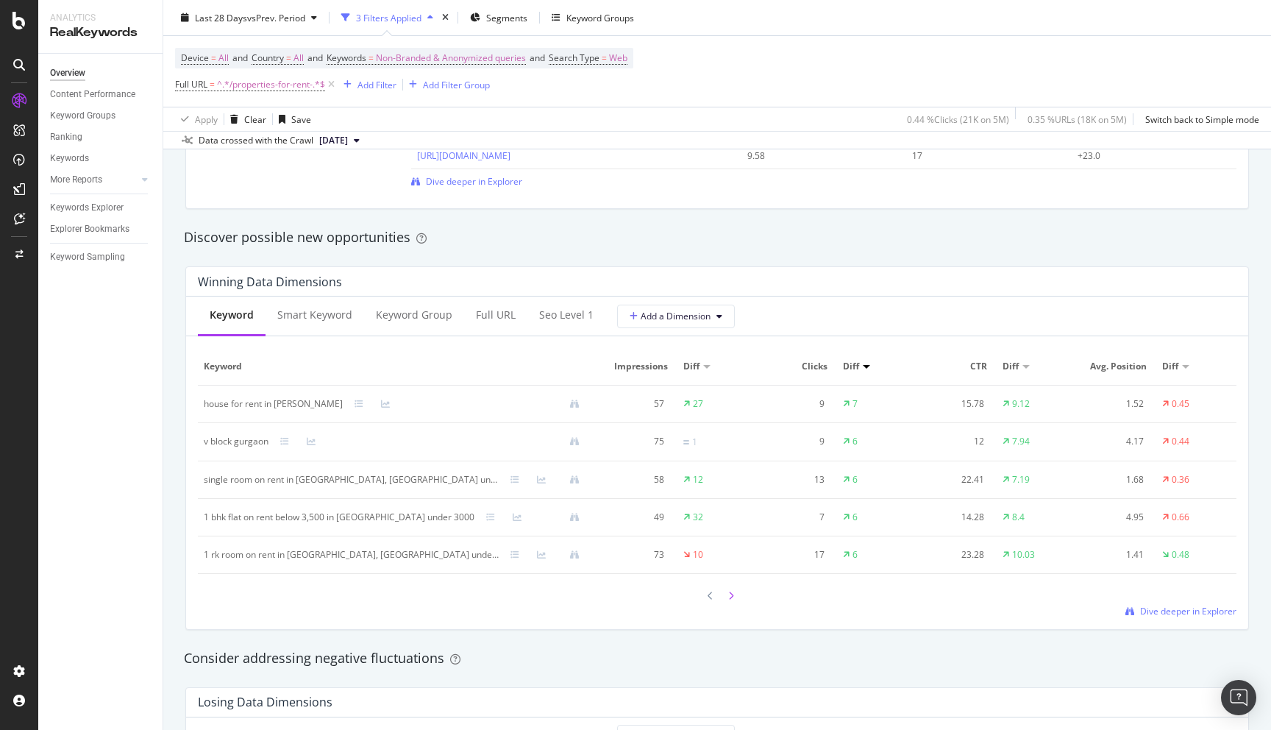
click at [733, 594] on icon at bounding box center [731, 595] width 6 height 9
click at [730, 601] on icon at bounding box center [731, 597] width 6 height 9
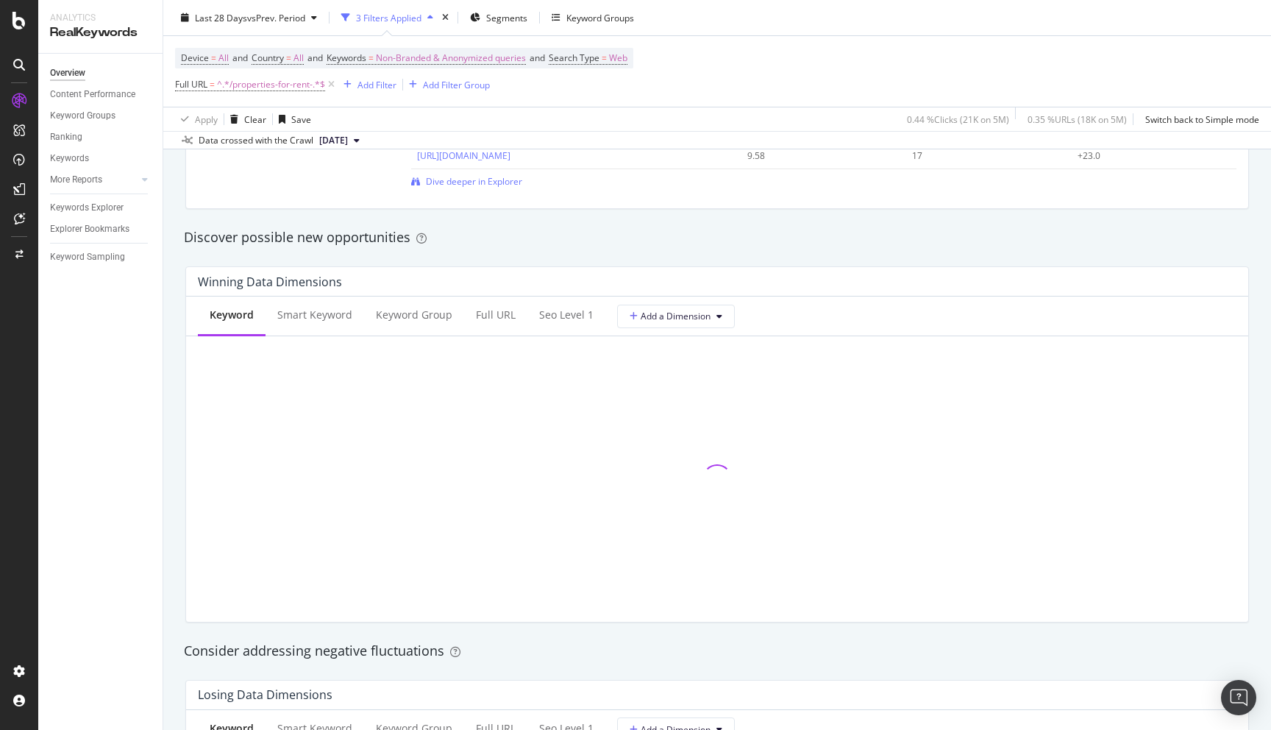
click at [171, 460] on div "By URL Detect big movements in your website performance Unique Keywords 12,497 …" at bounding box center [717, 531] width 1108 height 3118
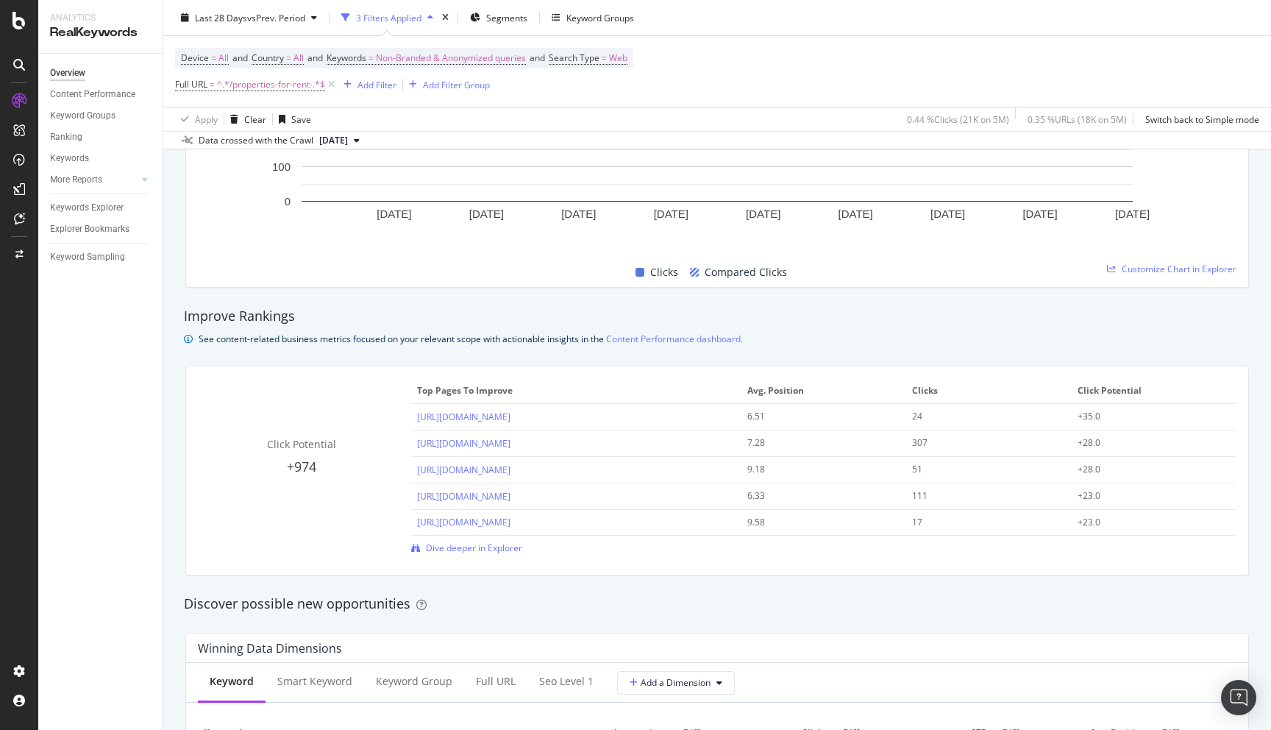
scroll to position [806, 0]
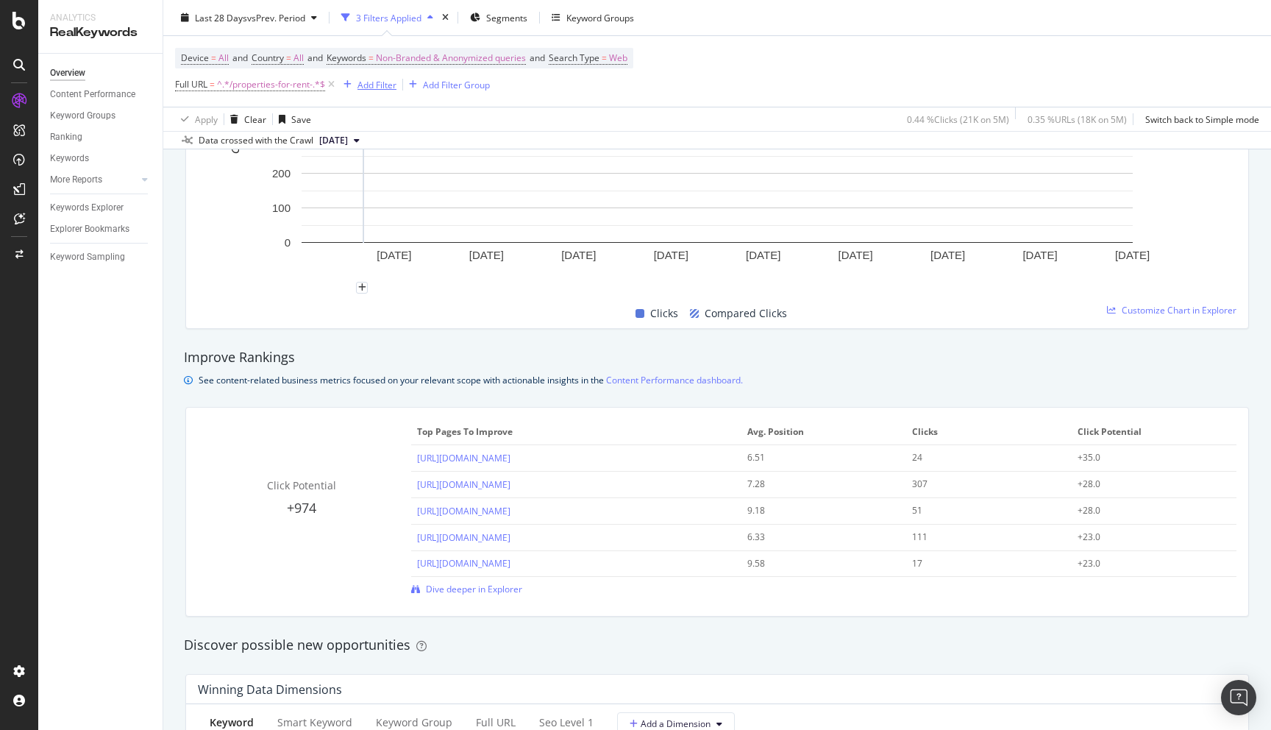
click at [371, 80] on div "Add Filter" at bounding box center [376, 84] width 39 height 13
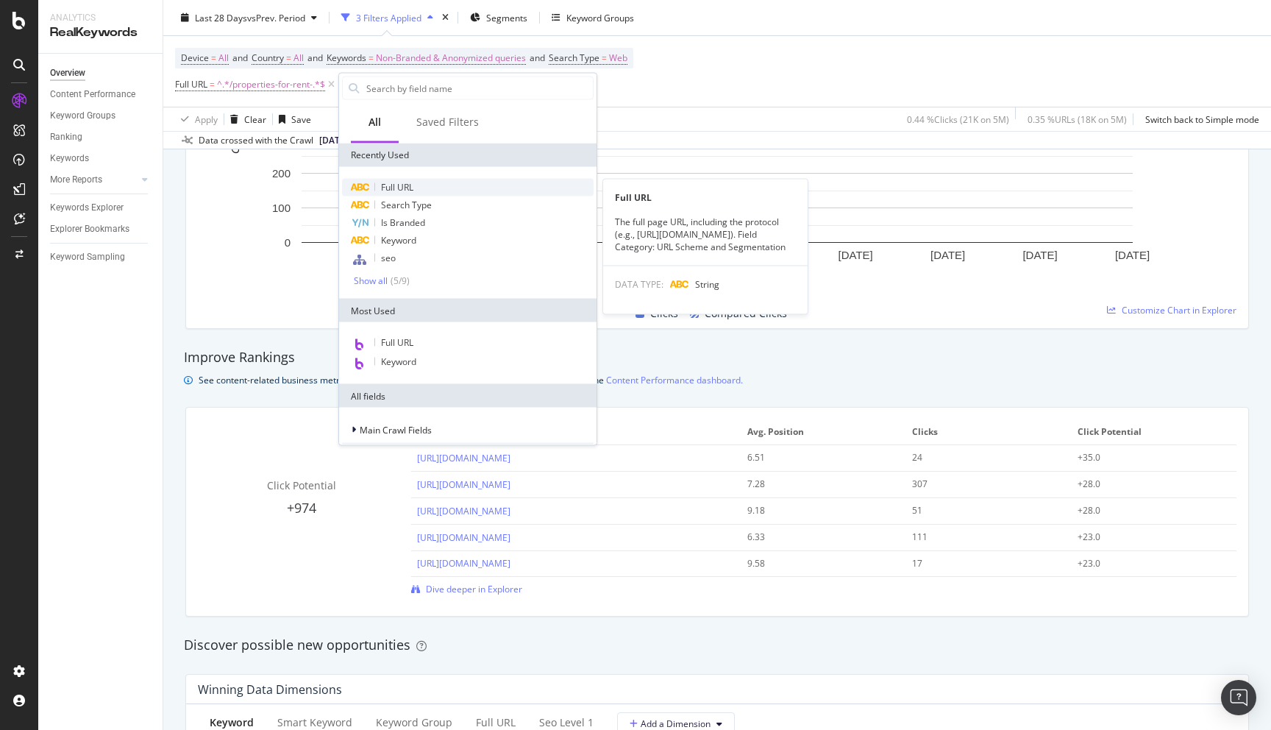
click at [414, 184] on div "Full URL" at bounding box center [468, 188] width 252 height 18
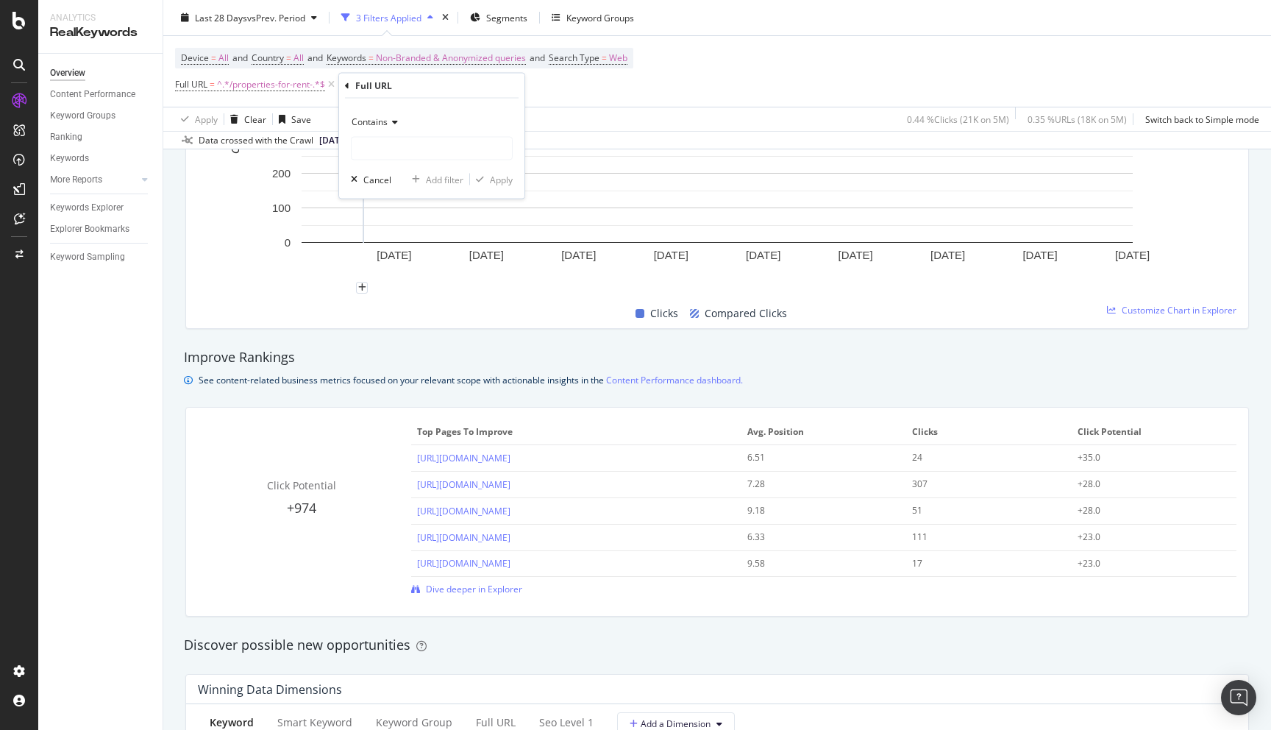
click at [379, 117] on span "Contains" at bounding box center [370, 121] width 36 height 13
click at [398, 288] on span "Doesn't contain" at bounding box center [390, 286] width 64 height 13
click at [378, 146] on input "text" at bounding box center [432, 149] width 160 height 24
type input "-under-"
click at [498, 177] on div "Apply" at bounding box center [501, 179] width 23 height 13
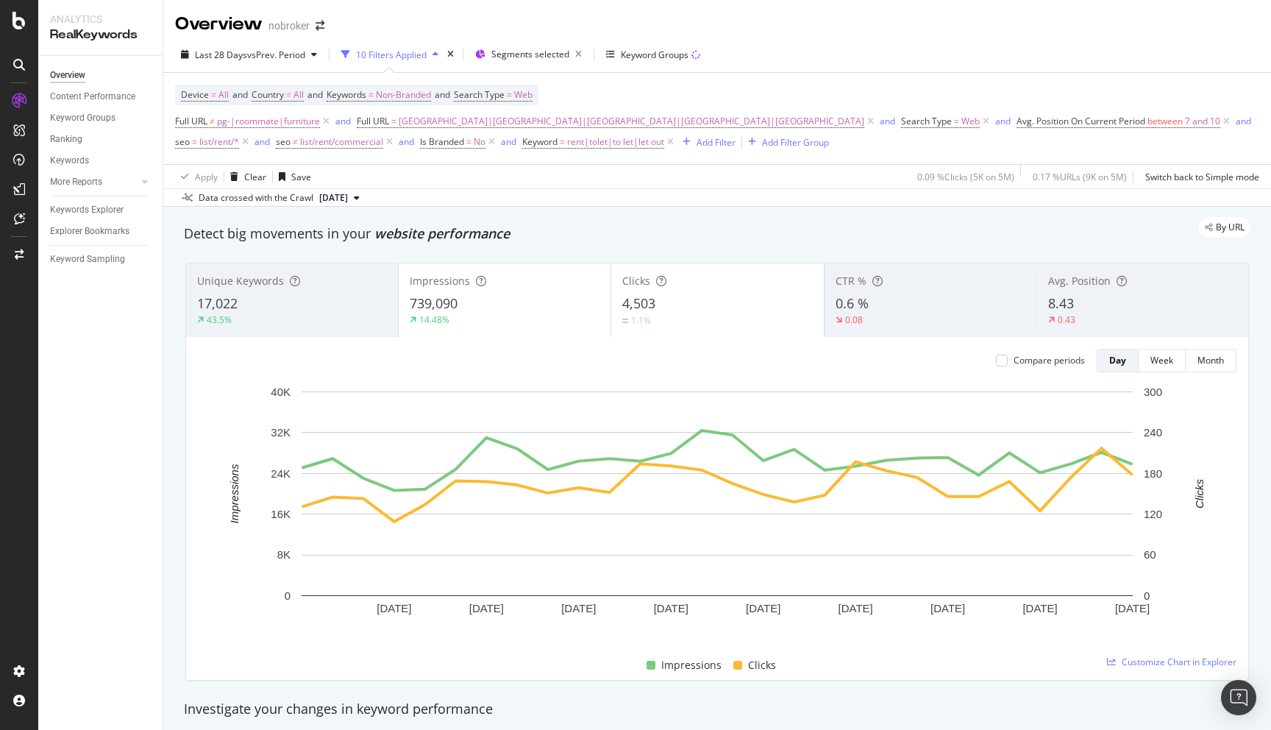
click at [177, 371] on div "Unique Keywords 17,022 43.5% Impressions 739,090 14.48% Clicks 4,503 1.1% CTR %…" at bounding box center [717, 471] width 1081 height 441
